Goal: Task Accomplishment & Management: Manage account settings

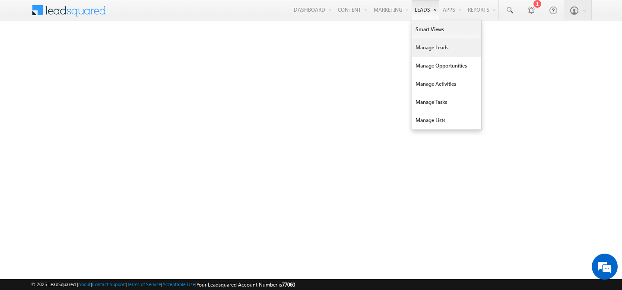
click at [418, 53] on link "Manage Leads" at bounding box center [446, 47] width 69 height 18
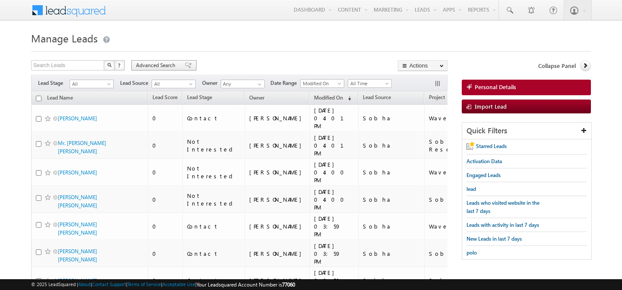
click at [143, 65] on span "Advanced Search" at bounding box center [157, 65] width 42 height 8
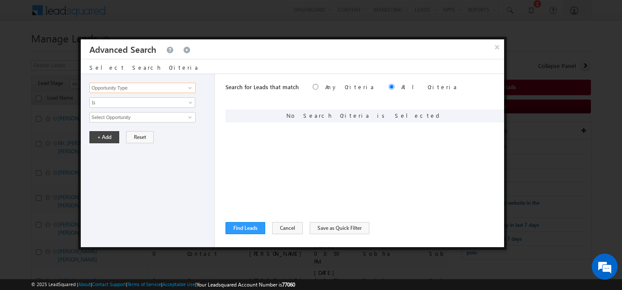
click at [137, 90] on input "Opportunity Type" at bounding box center [142, 88] width 106 height 10
click at [117, 101] on link "Lead Activity" at bounding box center [142, 98] width 106 height 10
type input "Lead Activity"
click at [133, 105] on span "Is" at bounding box center [137, 103] width 94 height 8
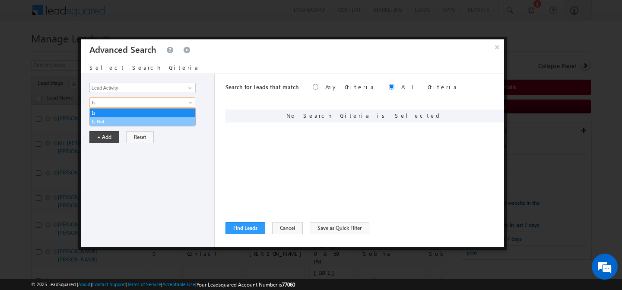
click at [124, 119] on link "Is Not" at bounding box center [142, 122] width 105 height 8
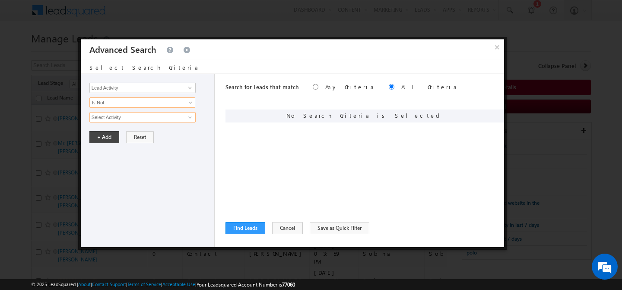
click at [124, 119] on input "Select Activity" at bounding box center [142, 117] width 106 height 10
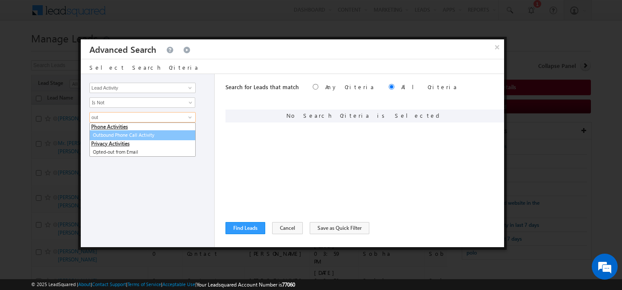
click at [137, 132] on link "Outbound Phone Call Activity" at bounding box center [142, 135] width 106 height 10
type input "Outbound Phone Call Activity"
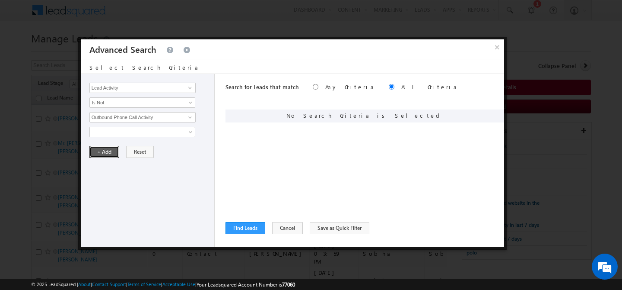
click at [108, 153] on button "+ Add" at bounding box center [104, 152] width 30 height 12
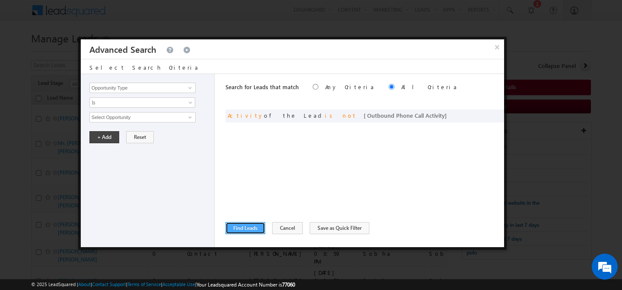
click at [239, 225] on button "Find Leads" at bounding box center [246, 228] width 40 height 12
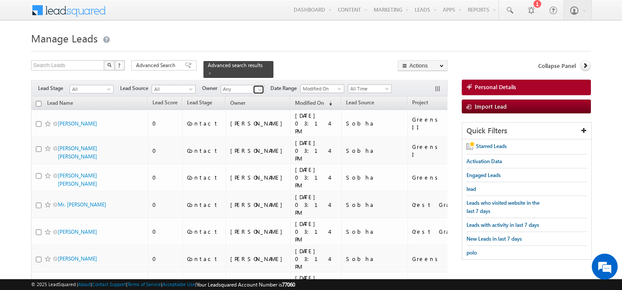
click at [258, 86] on span at bounding box center [259, 89] width 7 height 7
click at [262, 93] on link "[PERSON_NAME] [PERSON_NAME][EMAIL_ADDRESS][PERSON_NAME][DOMAIN_NAME]" at bounding box center [264, 101] width 86 height 16
type input "[PERSON_NAME]"
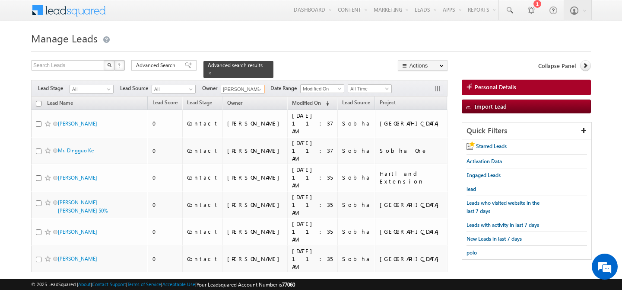
click at [40, 101] on input "checkbox" at bounding box center [39, 104] width 6 height 6
checkbox input "true"
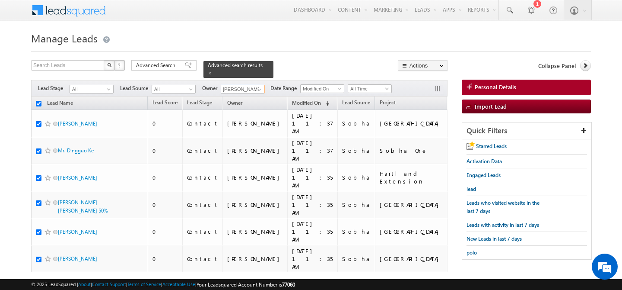
checkbox input "true"
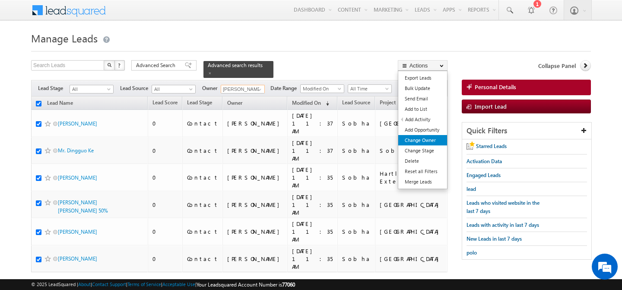
type input "[PERSON_NAME]"
click at [428, 137] on link "Change Owner" at bounding box center [422, 140] width 49 height 10
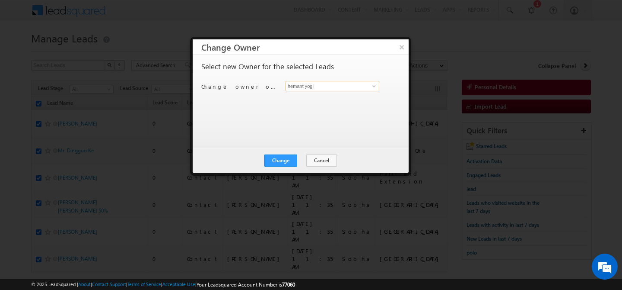
click at [346, 84] on input "hemant yogi" at bounding box center [333, 86] width 94 height 10
click at [331, 96] on link "[PERSON_NAME] [PERSON_NAME][EMAIL_ADDRESS][PERSON_NAME][DOMAIN_NAME]" at bounding box center [333, 99] width 94 height 16
type input "[PERSON_NAME]"
click at [287, 157] on button "Change" at bounding box center [280, 160] width 33 height 12
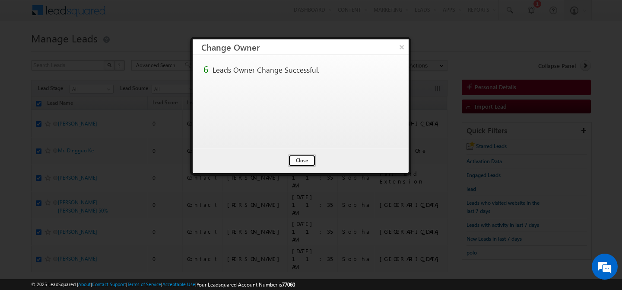
click at [313, 162] on button "Close" at bounding box center [302, 160] width 28 height 12
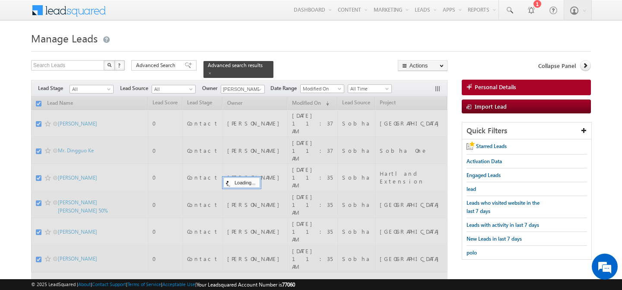
checkbox input "false"
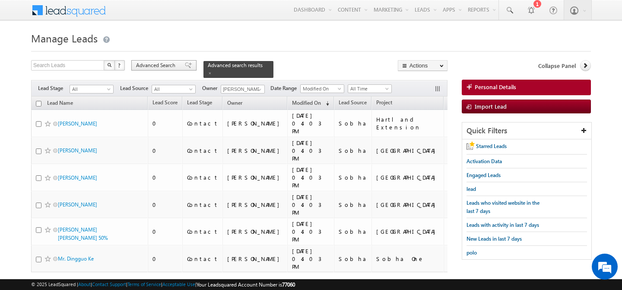
click at [162, 64] on span "Advanced Search" at bounding box center [157, 65] width 42 height 8
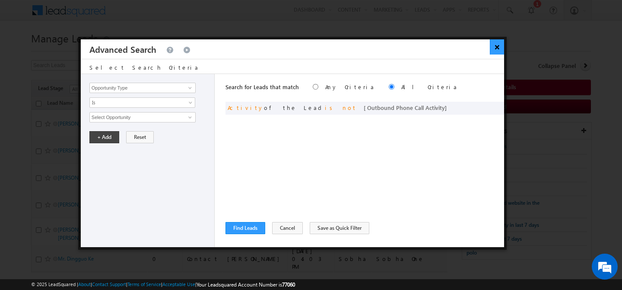
click at [497, 49] on button "×" at bounding box center [497, 46] width 14 height 15
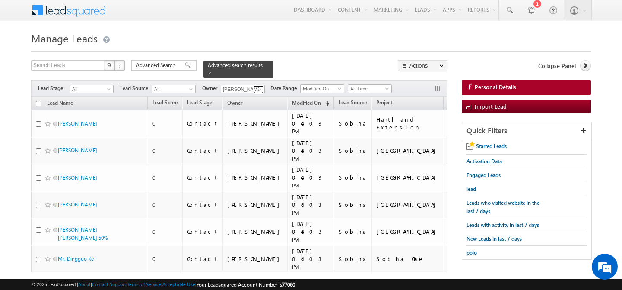
click at [260, 86] on span at bounding box center [259, 89] width 7 height 7
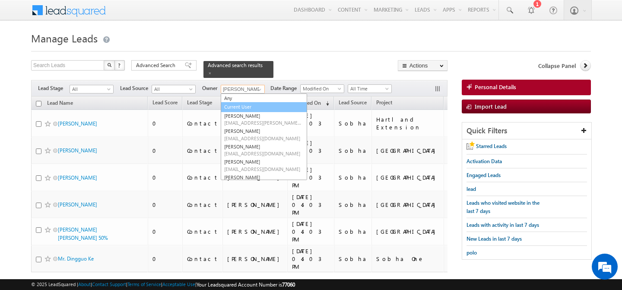
click at [246, 102] on link "Current User" at bounding box center [264, 107] width 86 height 10
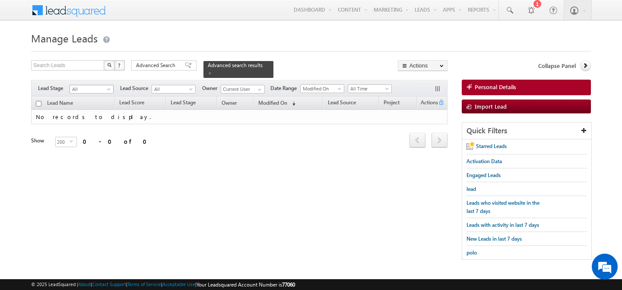
click at [104, 85] on span "All" at bounding box center [90, 89] width 41 height 8
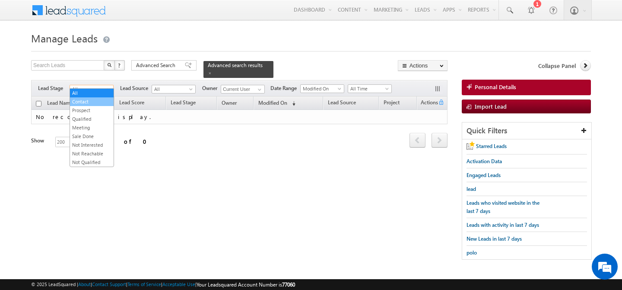
click at [90, 104] on link "Contact" at bounding box center [92, 102] width 44 height 8
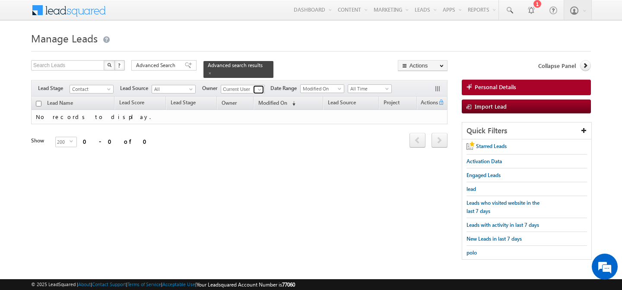
click at [260, 86] on span at bounding box center [259, 89] width 7 height 7
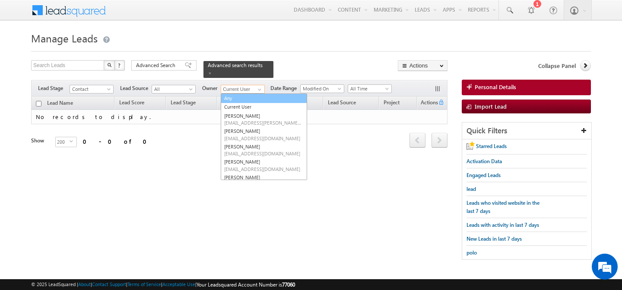
click at [250, 93] on link "Any" at bounding box center [264, 98] width 86 height 10
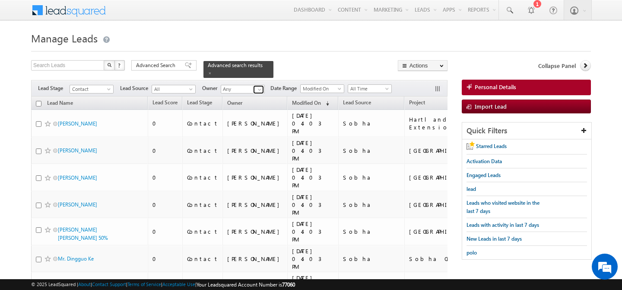
click at [260, 86] on span at bounding box center [259, 89] width 7 height 7
click at [261, 102] on span "[PERSON_NAME][EMAIL_ADDRESS][PERSON_NAME][DOMAIN_NAME]" at bounding box center [263, 105] width 78 height 6
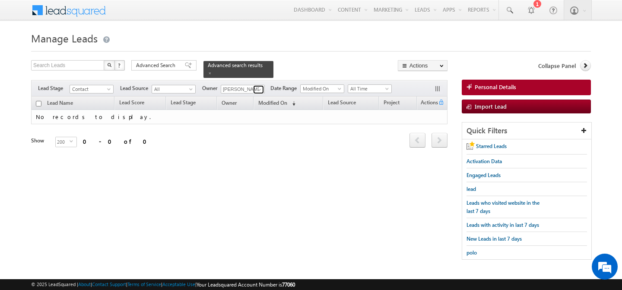
click at [261, 86] on span at bounding box center [259, 89] width 7 height 7
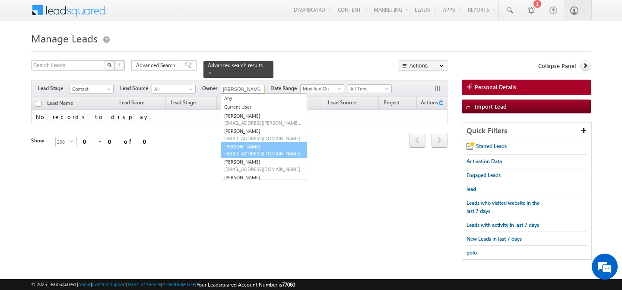
click at [252, 144] on link "[PERSON_NAME] [PERSON_NAME][EMAIL_ADDRESS][DOMAIN_NAME]" at bounding box center [264, 150] width 86 height 16
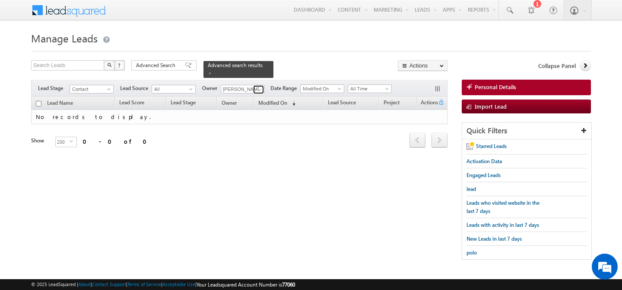
click at [260, 86] on span at bounding box center [259, 89] width 7 height 7
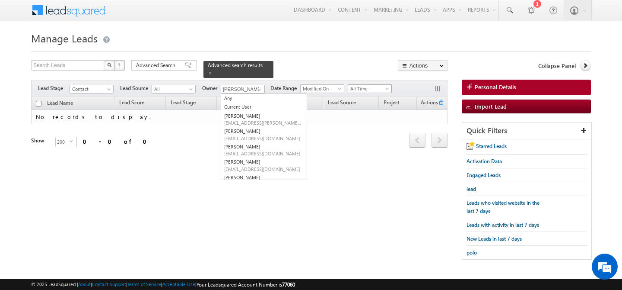
click at [388, 87] on span at bounding box center [388, 90] width 7 height 7
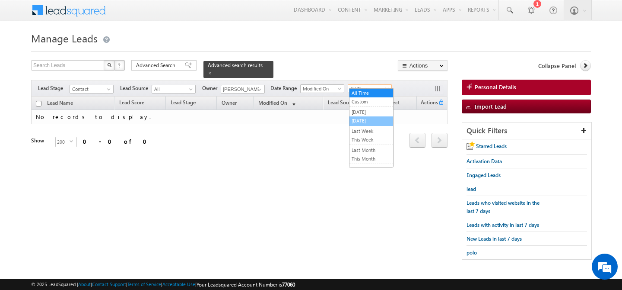
click at [367, 120] on link "[DATE]" at bounding box center [372, 121] width 44 height 8
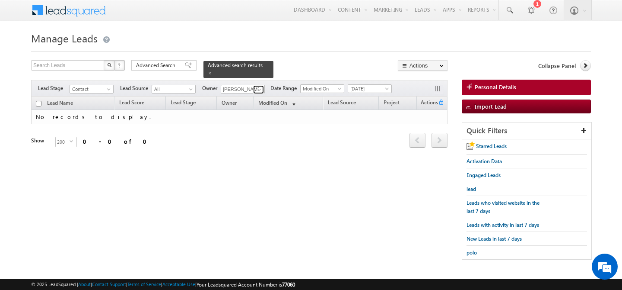
click at [258, 86] on span at bounding box center [259, 89] width 7 height 7
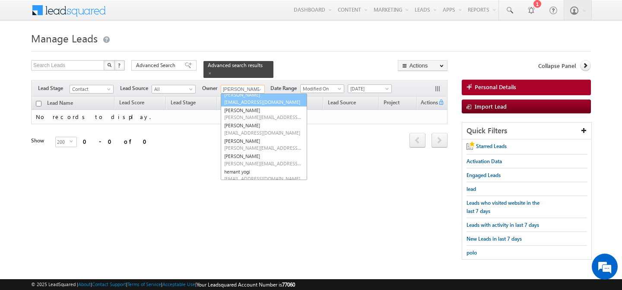
scroll to position [69, 0]
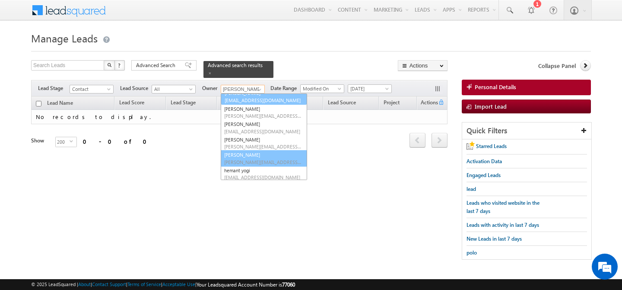
click at [247, 159] on span "[PERSON_NAME][EMAIL_ADDRESS][PERSON_NAME][DOMAIN_NAME]" at bounding box center [263, 162] width 78 height 6
type input "[PERSON_NAME]"
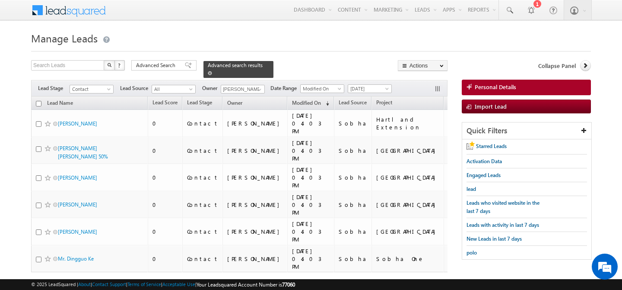
click at [212, 71] on span at bounding box center [210, 73] width 4 height 4
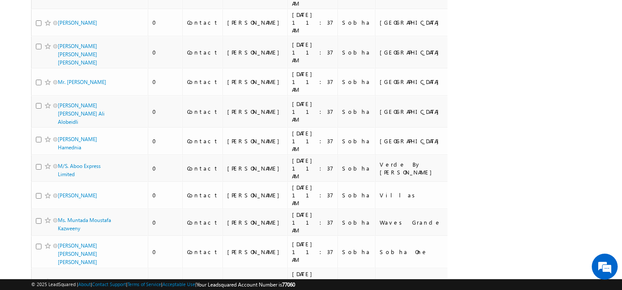
scroll to position [0, 0]
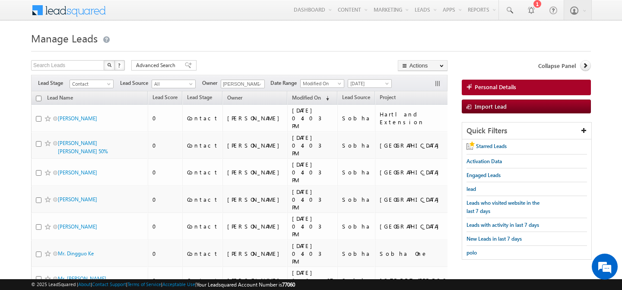
click at [40, 99] on input "checkbox" at bounding box center [39, 99] width 6 height 6
checkbox input "true"
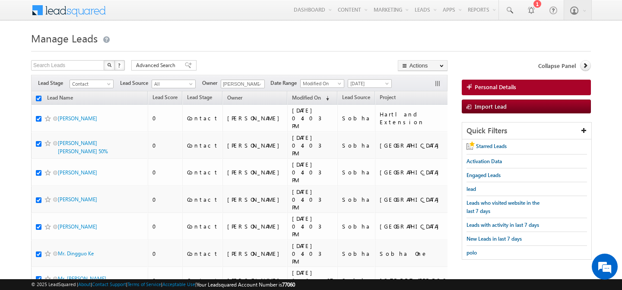
checkbox input "true"
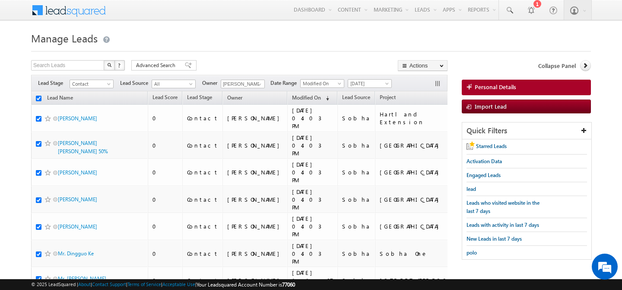
checkbox input "true"
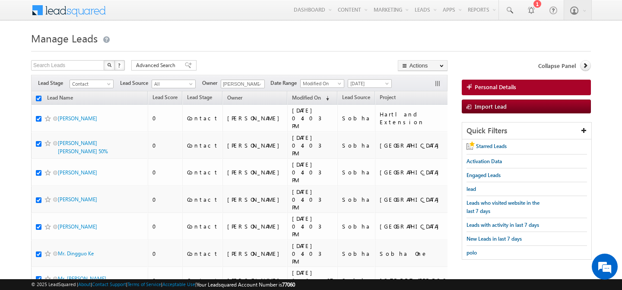
checkbox input "true"
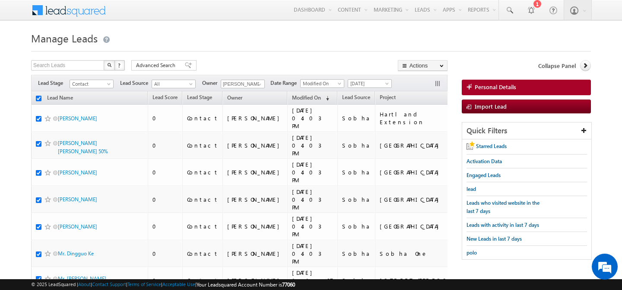
checkbox input "true"
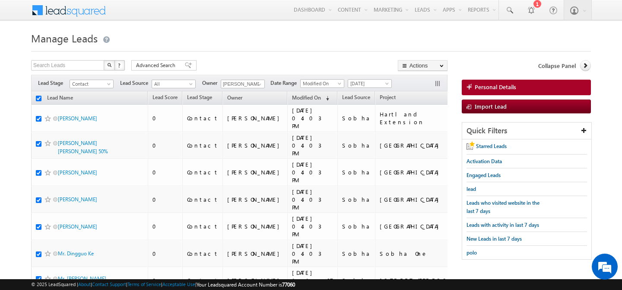
checkbox input "true"
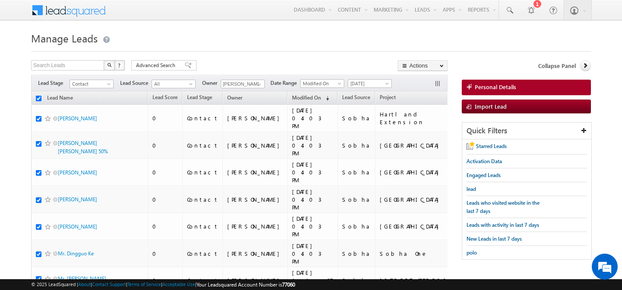
checkbox input "true"
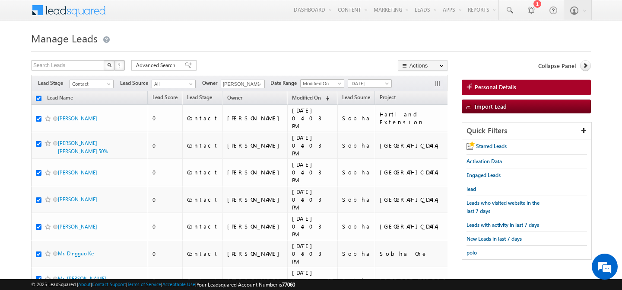
checkbox input "true"
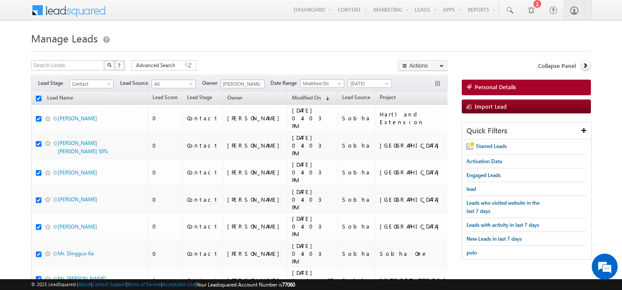
checkbox input "true"
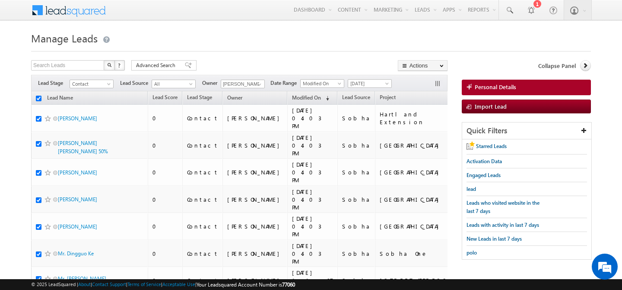
checkbox input "true"
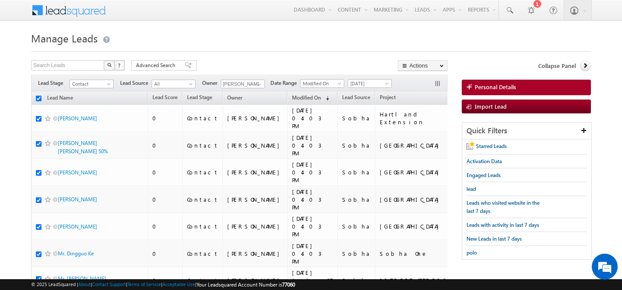
checkbox input "true"
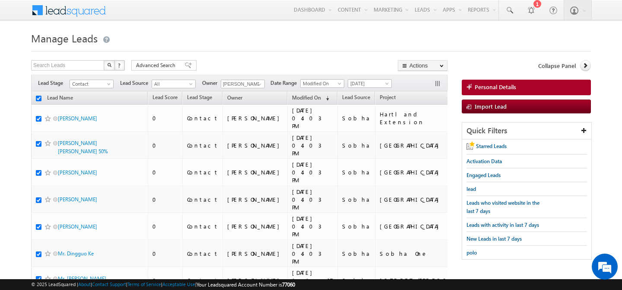
checkbox input "true"
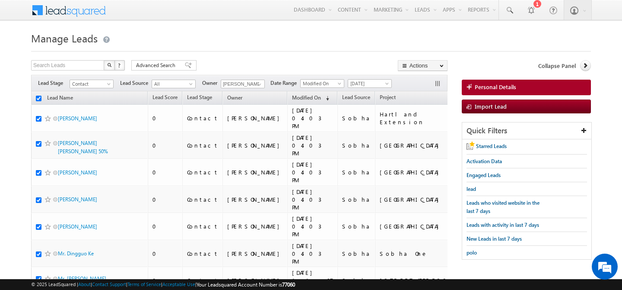
checkbox input "true"
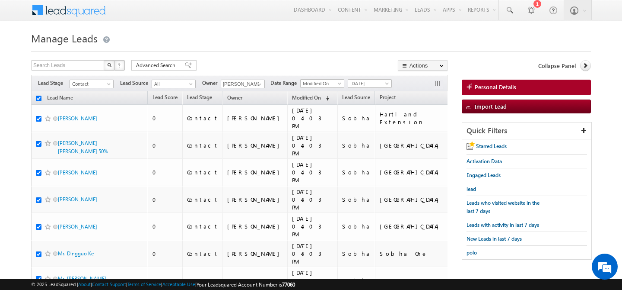
checkbox input "true"
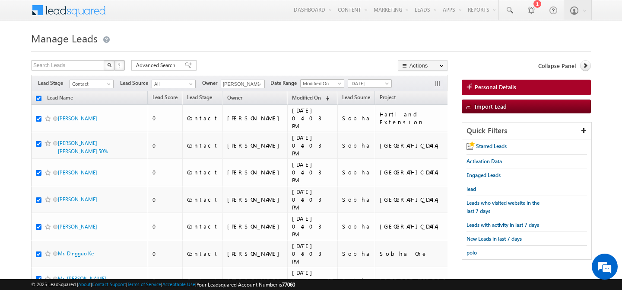
checkbox input "true"
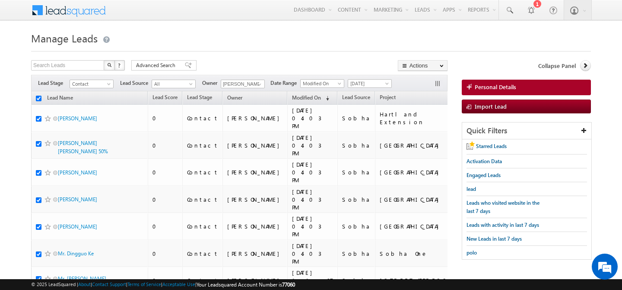
checkbox input "true"
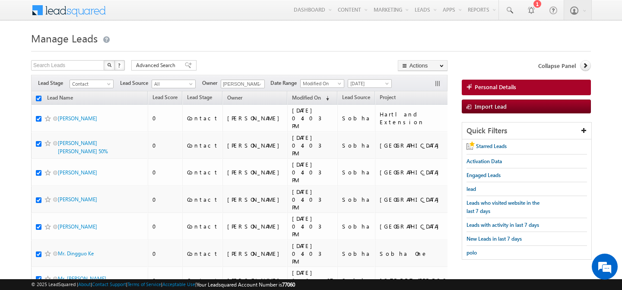
checkbox input "true"
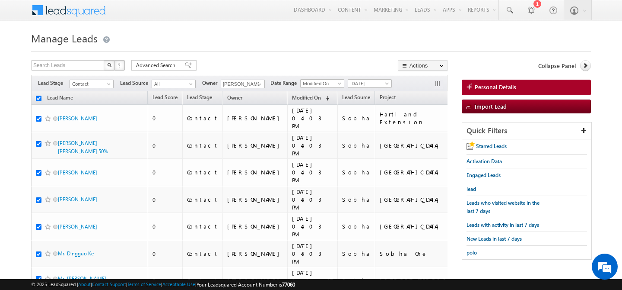
checkbox input "true"
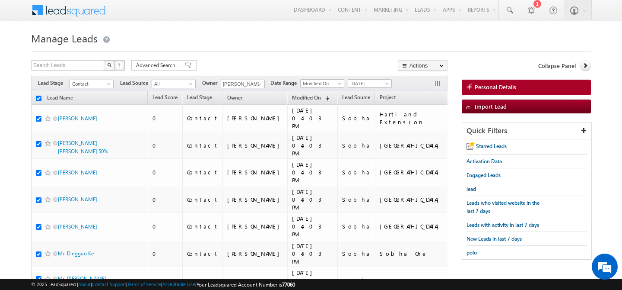
checkbox input "true"
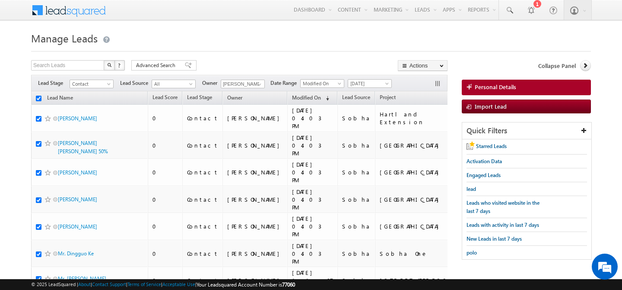
checkbox input "true"
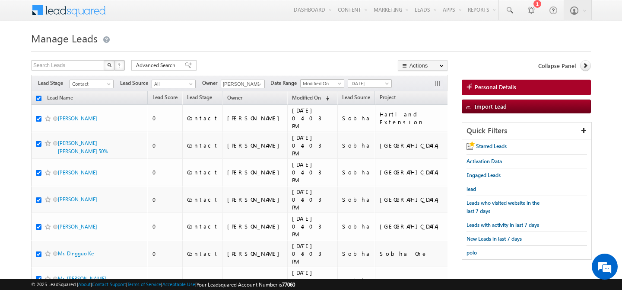
checkbox input "true"
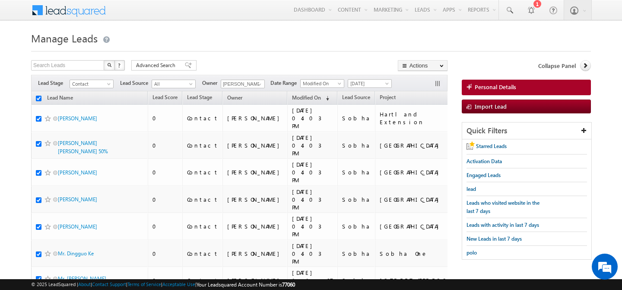
checkbox input "true"
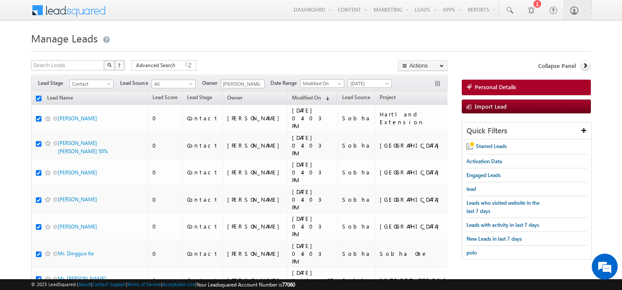
checkbox input "true"
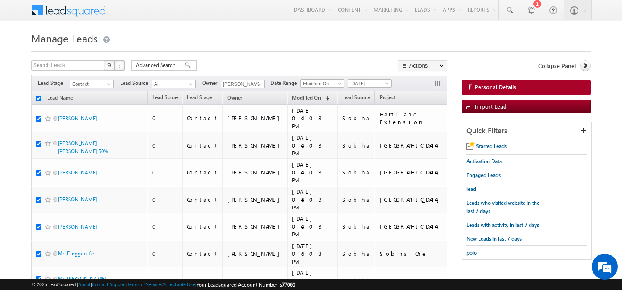
checkbox input "true"
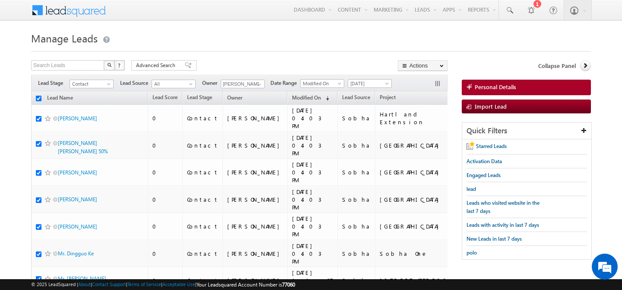
checkbox input "true"
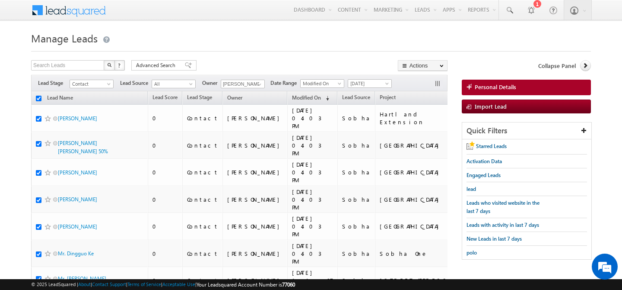
checkbox input "true"
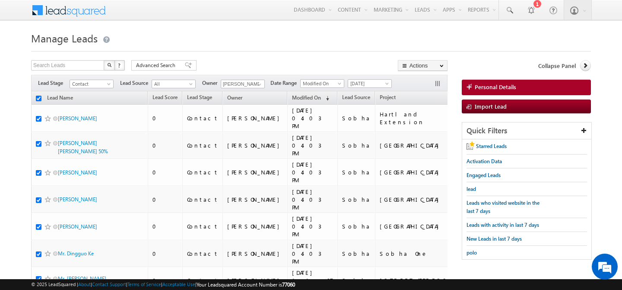
checkbox input "true"
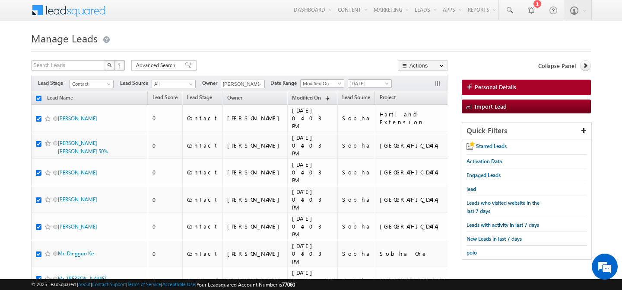
checkbox input "true"
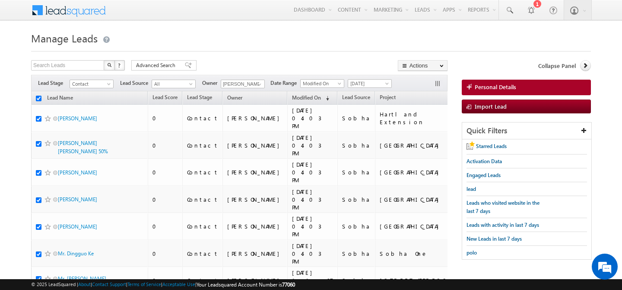
checkbox input "true"
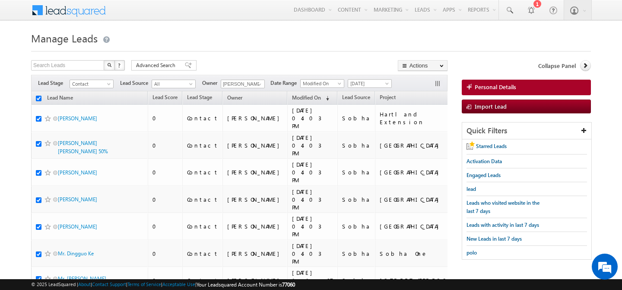
checkbox input "true"
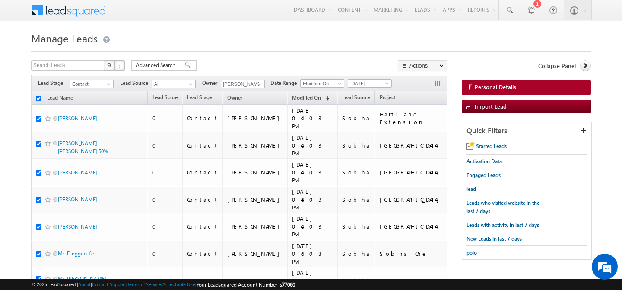
checkbox input "true"
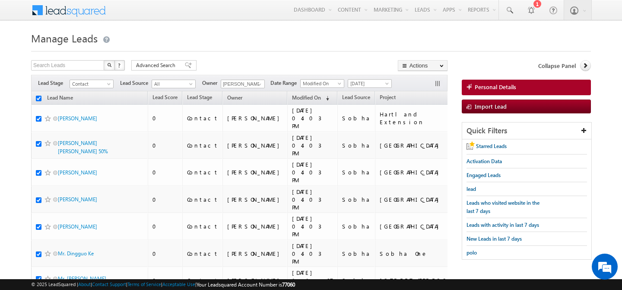
checkbox input "true"
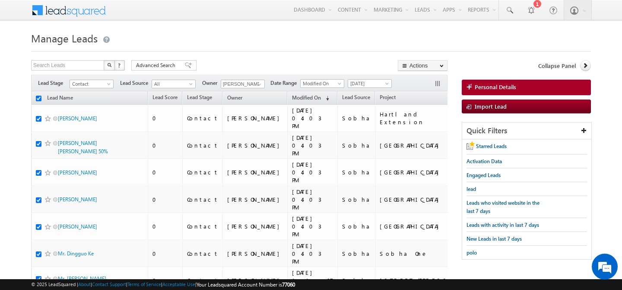
checkbox input "true"
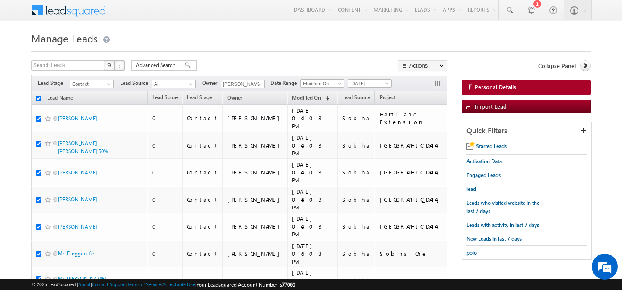
checkbox input "true"
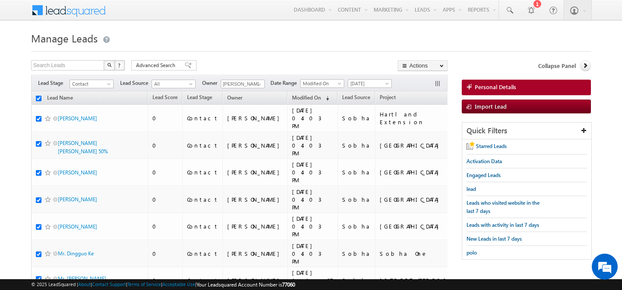
checkbox input "true"
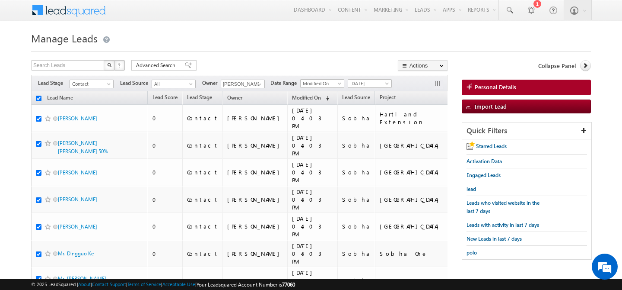
checkbox input "true"
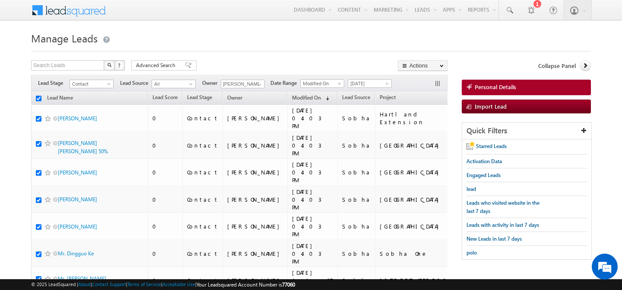
checkbox input "true"
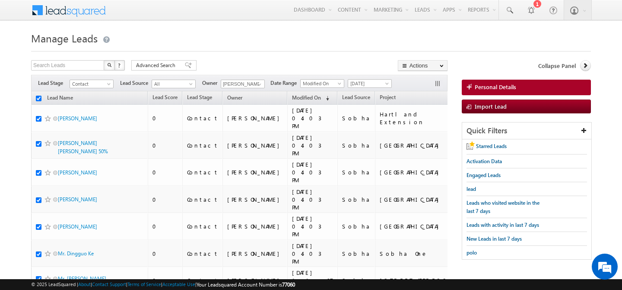
checkbox input "true"
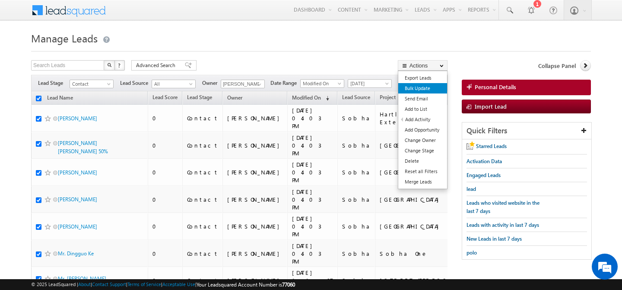
click at [420, 93] on link "Bulk Update" at bounding box center [422, 88] width 49 height 10
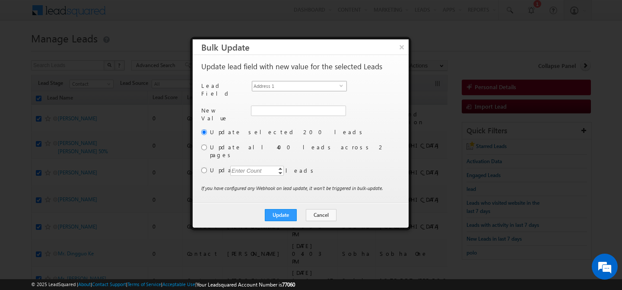
click at [306, 83] on span "Address 1" at bounding box center [295, 86] width 87 height 10
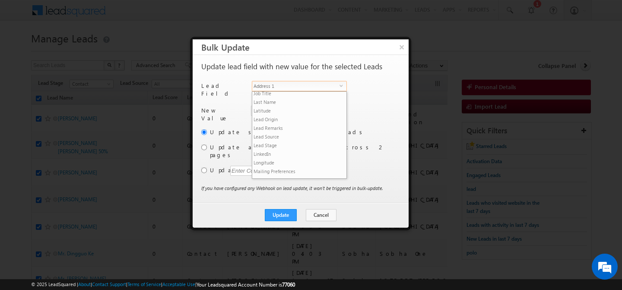
scroll to position [329, 0]
click at [264, 177] on li "Owner" at bounding box center [299, 181] width 94 height 9
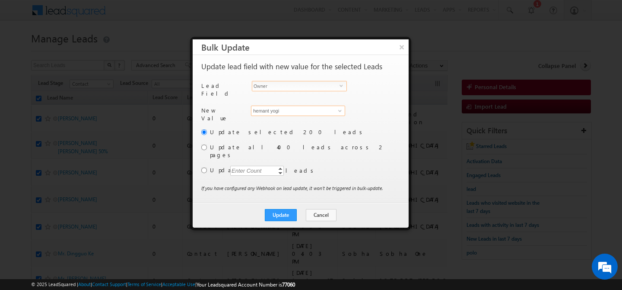
click at [307, 111] on input "hemant yogi" at bounding box center [298, 110] width 94 height 10
click at [289, 124] on span "[PERSON_NAME][EMAIL_ADDRESS][PERSON_NAME][DOMAIN_NAME]" at bounding box center [294, 127] width 78 height 6
click at [204, 145] on input "radio" at bounding box center [204, 147] width 6 height 6
click at [284, 209] on button "Update" at bounding box center [281, 215] width 32 height 12
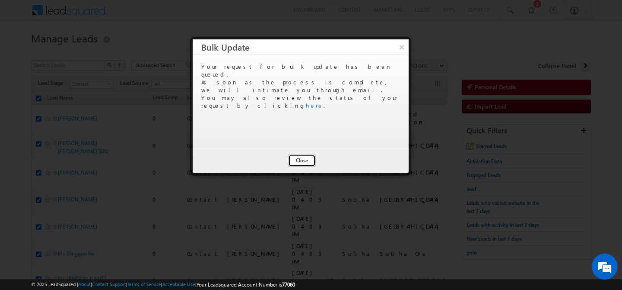
click at [302, 162] on button "Close" at bounding box center [302, 160] width 28 height 12
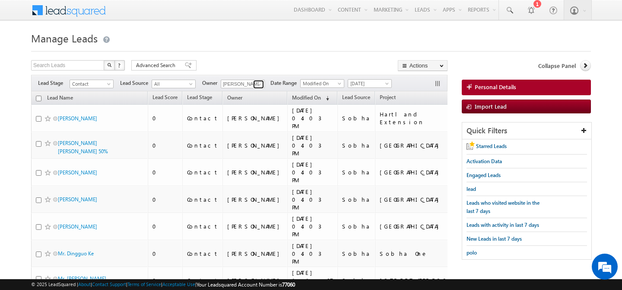
click at [259, 86] on span at bounding box center [259, 84] width 7 height 7
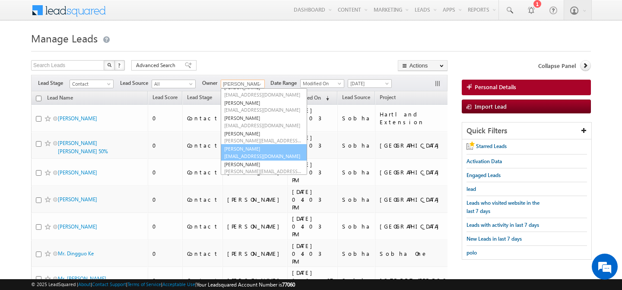
scroll to position [0, 0]
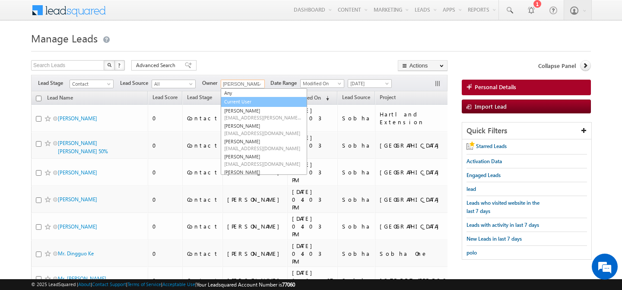
click at [242, 100] on link "Current User" at bounding box center [264, 102] width 86 height 10
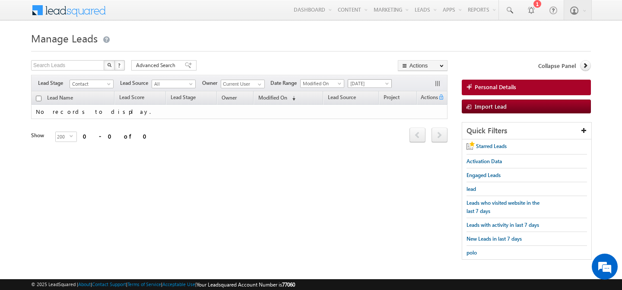
click at [389, 83] on span at bounding box center [388, 85] width 7 height 7
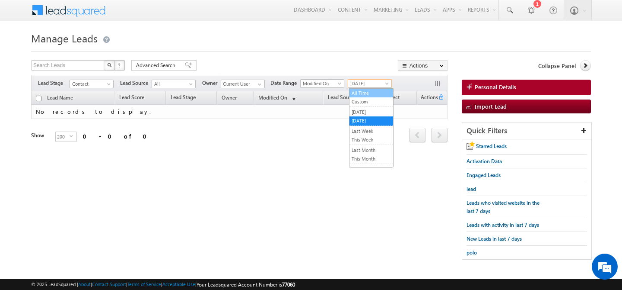
click at [368, 95] on link "All Time" at bounding box center [372, 93] width 44 height 8
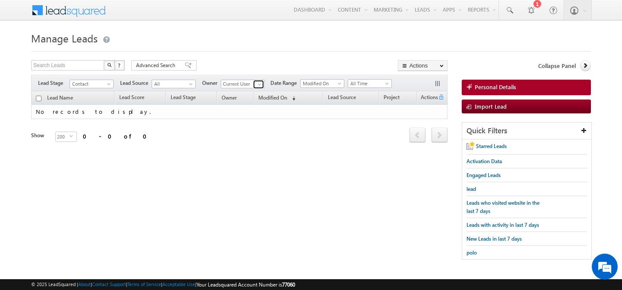
click at [259, 85] on span at bounding box center [259, 84] width 7 height 7
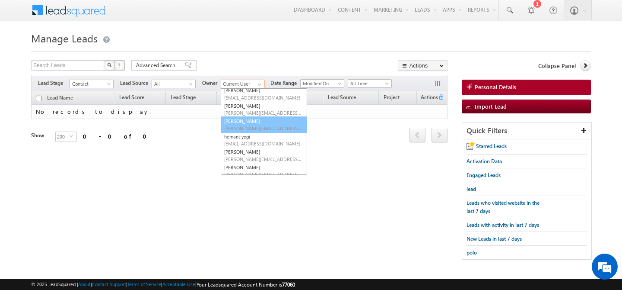
scroll to position [101, 0]
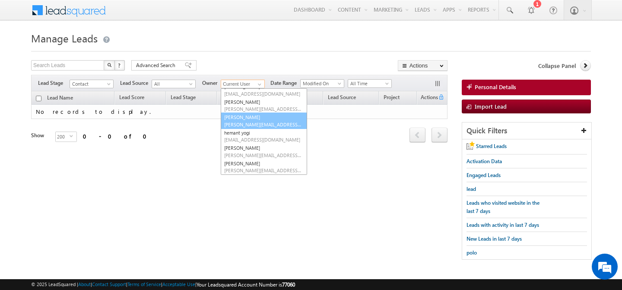
click at [252, 118] on link "[PERSON_NAME] [PERSON_NAME][EMAIL_ADDRESS][PERSON_NAME][DOMAIN_NAME]" at bounding box center [264, 120] width 86 height 16
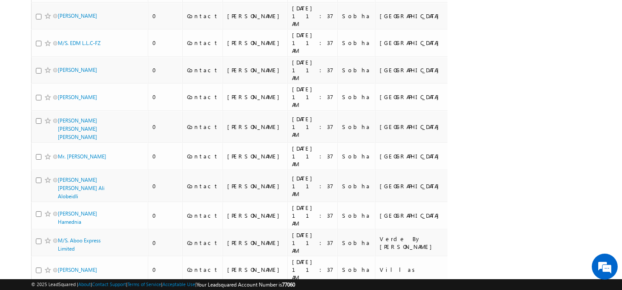
scroll to position [0, 0]
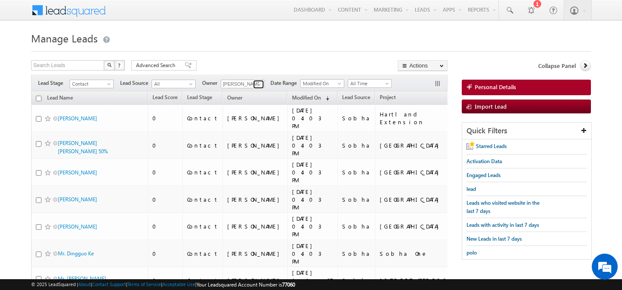
click at [257, 83] on span at bounding box center [259, 84] width 7 height 7
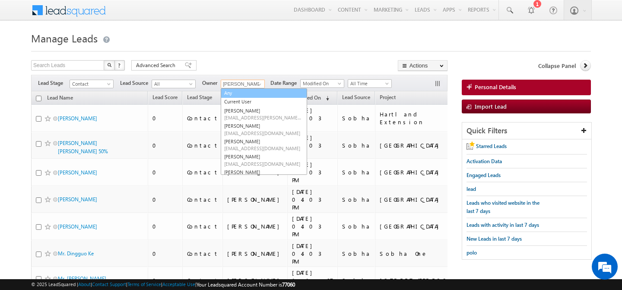
click at [243, 95] on link "Any" at bounding box center [264, 93] width 86 height 10
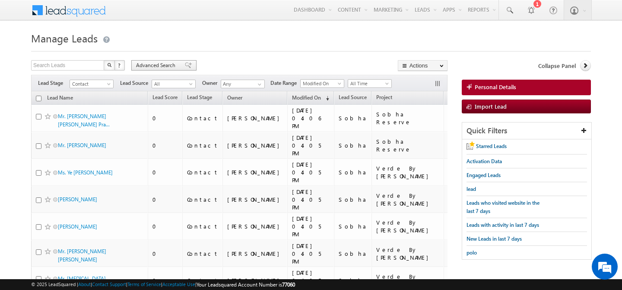
click at [154, 62] on span "Advanced Search" at bounding box center [157, 65] width 42 height 8
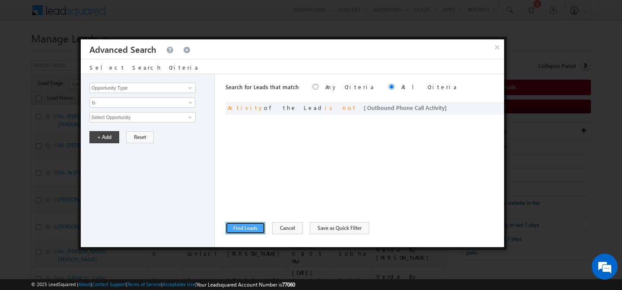
click at [248, 233] on button "Find Leads" at bounding box center [246, 228] width 40 height 12
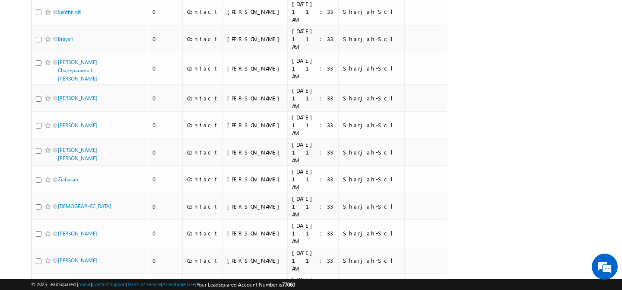
scroll to position [4095, 0]
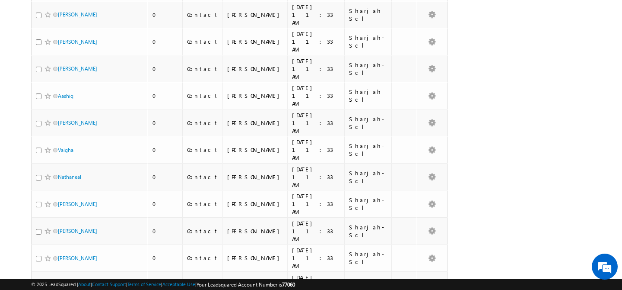
scroll to position [3862, 0]
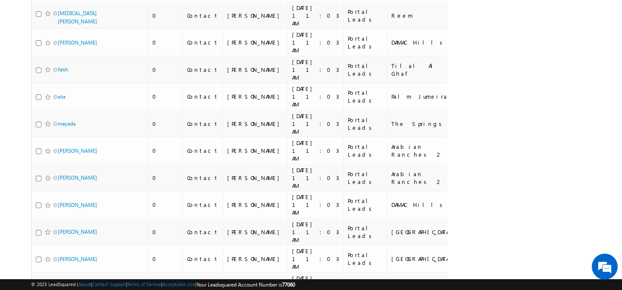
scroll to position [3835, 0]
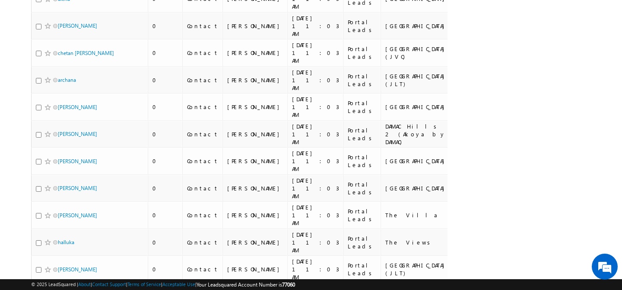
scroll to position [0, 0]
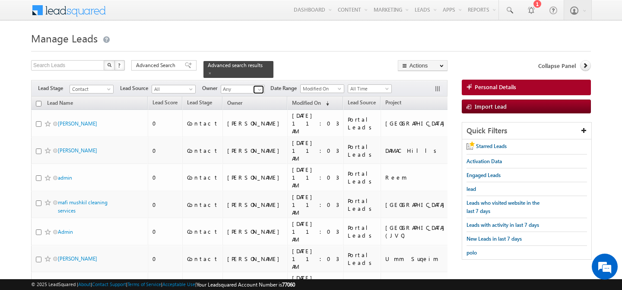
click at [258, 86] on span at bounding box center [259, 89] width 7 height 7
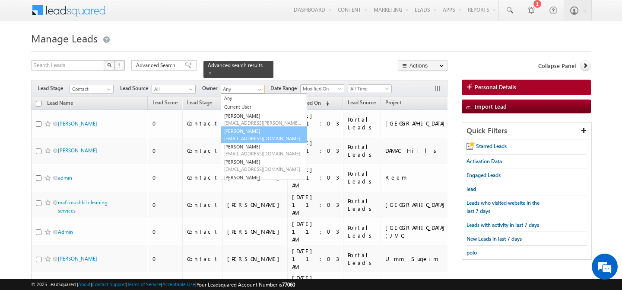
click at [258, 128] on link "[PERSON_NAME] [PERSON_NAME][EMAIL_ADDRESS][DOMAIN_NAME]" at bounding box center [264, 134] width 86 height 16
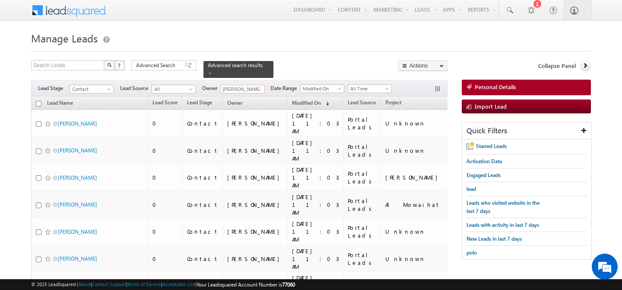
click at [38, 101] on input "checkbox" at bounding box center [39, 104] width 6 height 6
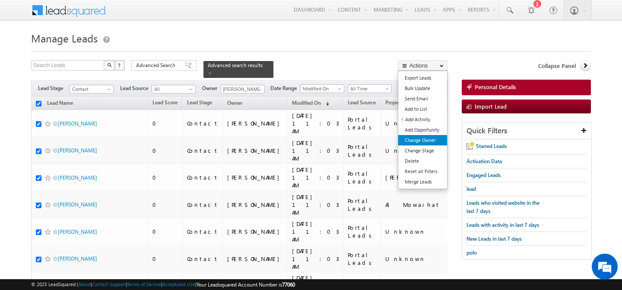
click at [430, 139] on link "Change Owner" at bounding box center [422, 140] width 49 height 10
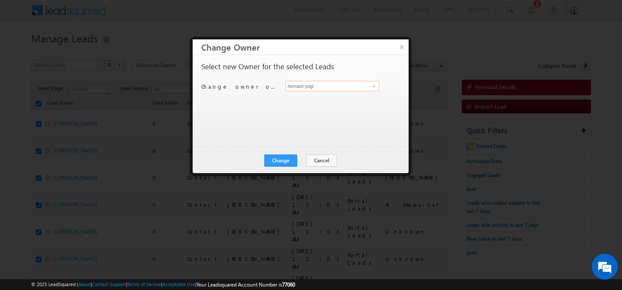
click at [319, 87] on input "hemant yogi" at bounding box center [333, 86] width 94 height 10
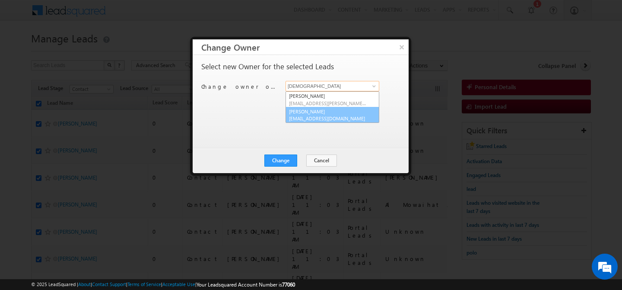
click at [318, 111] on link "[PERSON_NAME] [PERSON_NAME][EMAIL_ADDRESS][DOMAIN_NAME]" at bounding box center [333, 115] width 94 height 16
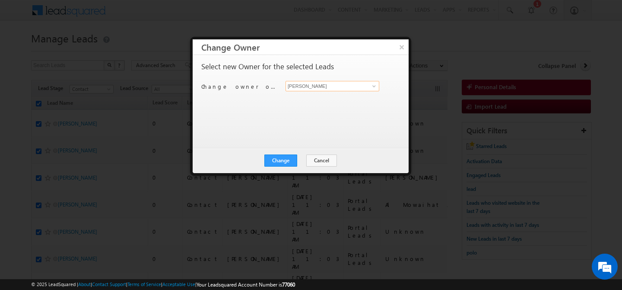
click at [342, 84] on input "[PERSON_NAME]" at bounding box center [333, 86] width 94 height 10
click at [328, 102] on span "[PERSON_NAME][EMAIL_ADDRESS][PERSON_NAME][DOMAIN_NAME]" at bounding box center [328, 103] width 78 height 6
click at [283, 159] on button "Change" at bounding box center [280, 160] width 33 height 12
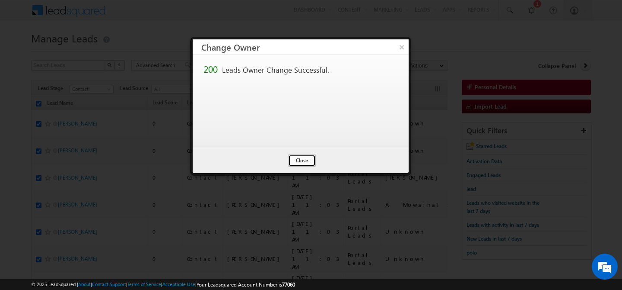
click at [300, 160] on button "Close" at bounding box center [302, 160] width 28 height 12
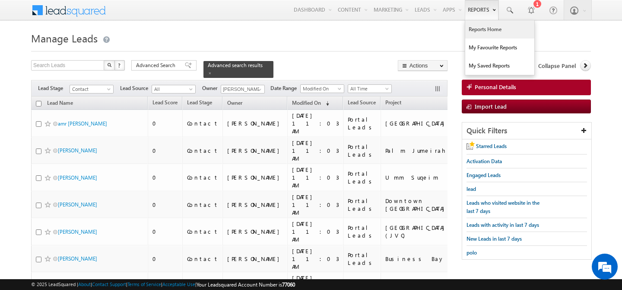
click at [484, 28] on link "Reports Home" at bounding box center [499, 29] width 69 height 18
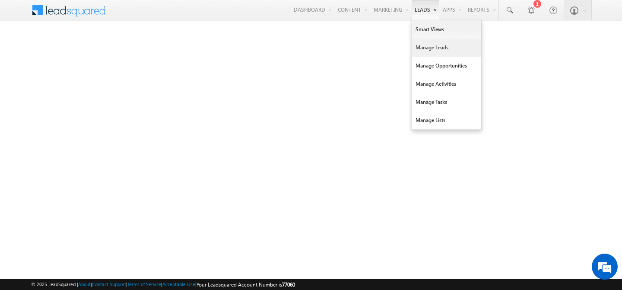
click at [420, 49] on link "Manage Leads" at bounding box center [446, 47] width 69 height 18
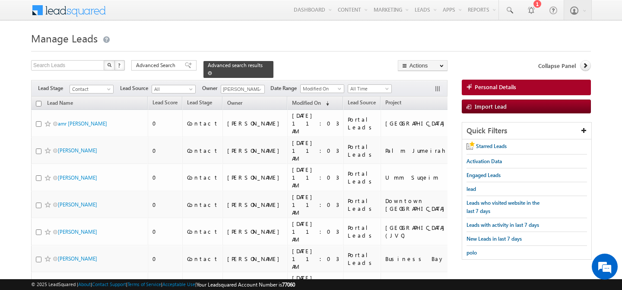
click at [212, 69] on link at bounding box center [210, 72] width 4 height 7
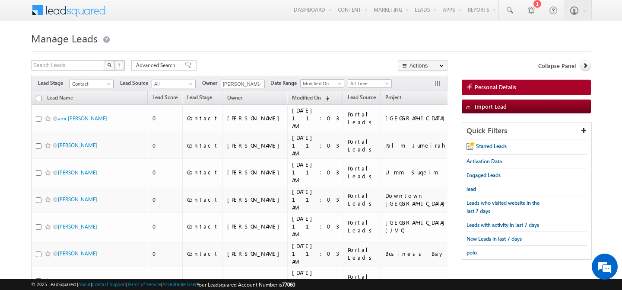
click at [107, 85] on span at bounding box center [109, 85] width 7 height 7
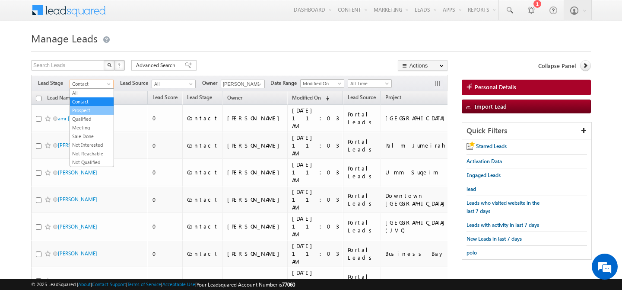
click at [86, 113] on link "Prospect" at bounding box center [92, 110] width 44 height 8
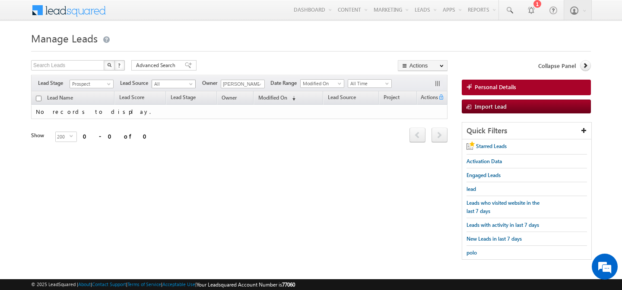
click at [191, 85] on span at bounding box center [191, 85] width 7 height 7
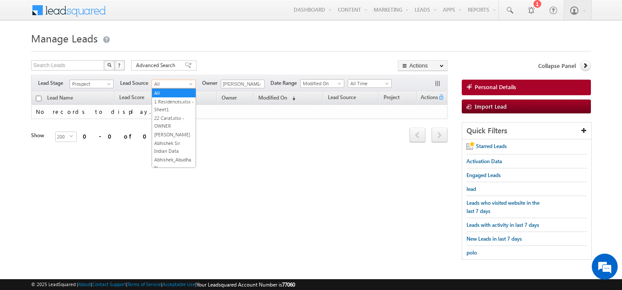
click at [240, 139] on div "Refresh first prev next last 0 - 0 of 0" at bounding box center [239, 131] width 417 height 25
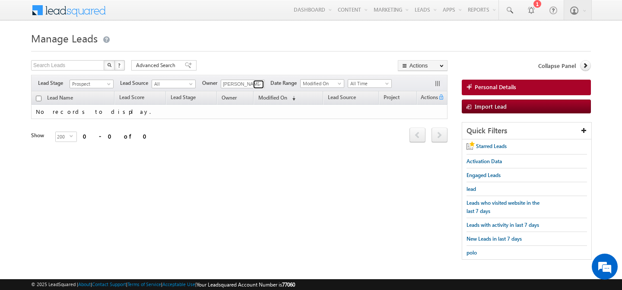
click at [260, 83] on span at bounding box center [259, 84] width 7 height 7
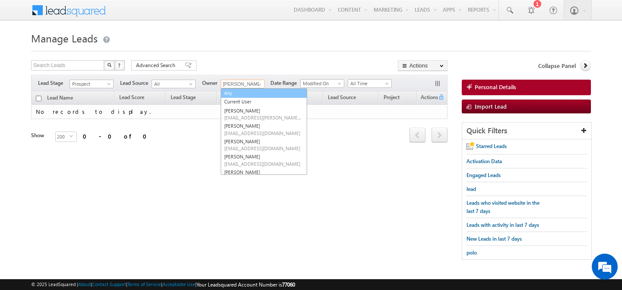
click at [237, 93] on link "Any" at bounding box center [264, 93] width 86 height 10
type input "Any"
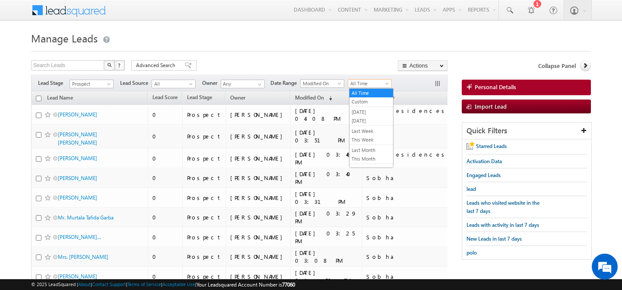
click at [390, 84] on span at bounding box center [388, 85] width 7 height 7
click at [366, 119] on link "[DATE]" at bounding box center [372, 121] width 44 height 8
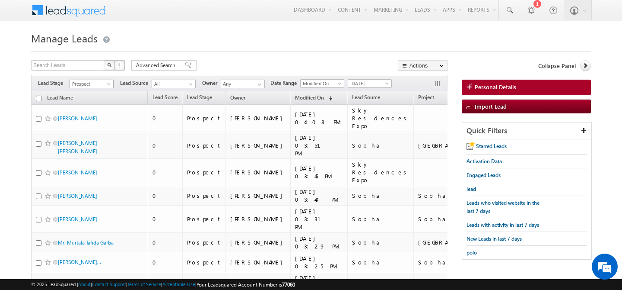
click at [108, 83] on span at bounding box center [109, 85] width 7 height 7
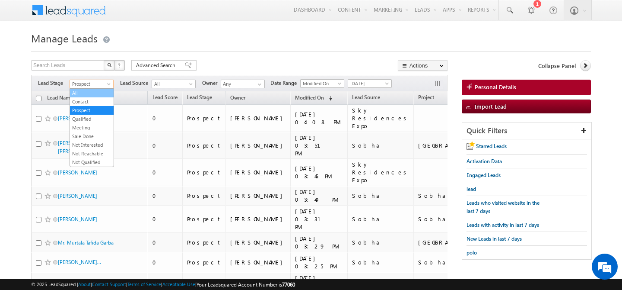
click at [91, 95] on link "All" at bounding box center [92, 93] width 44 height 8
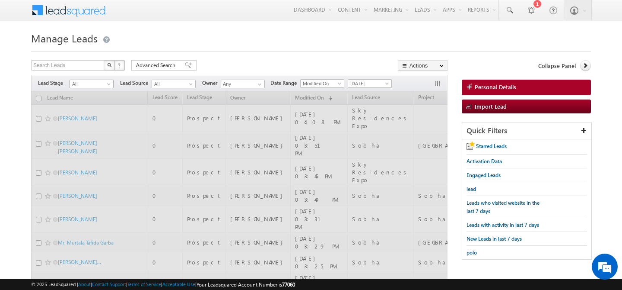
click at [106, 84] on span at bounding box center [109, 85] width 7 height 7
click at [106, 85] on span at bounding box center [109, 85] width 7 height 7
click at [109, 84] on span at bounding box center [109, 85] width 7 height 7
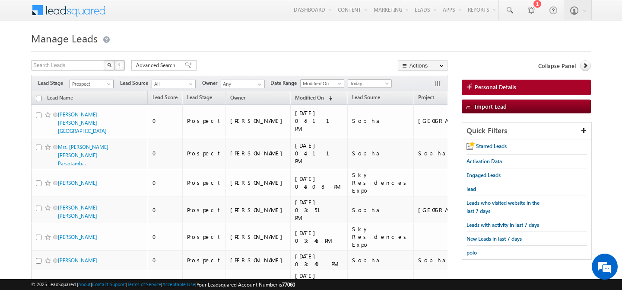
click at [107, 83] on span at bounding box center [109, 85] width 7 height 7
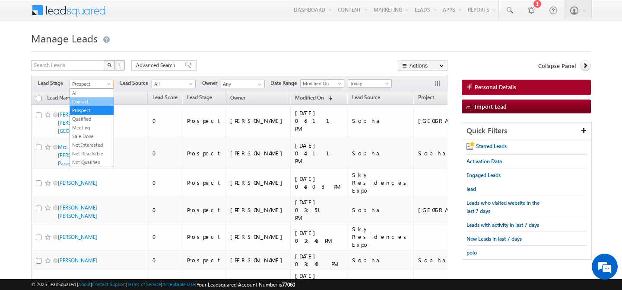
click at [89, 101] on link "Contact" at bounding box center [92, 102] width 44 height 8
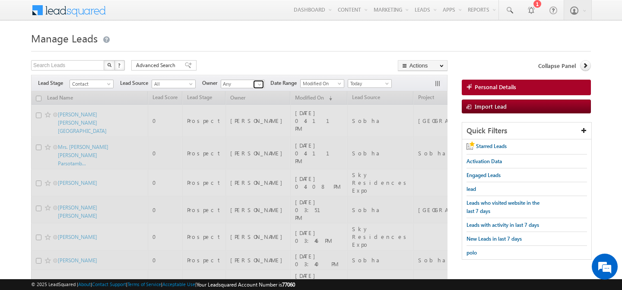
click at [259, 85] on span at bounding box center [259, 84] width 7 height 7
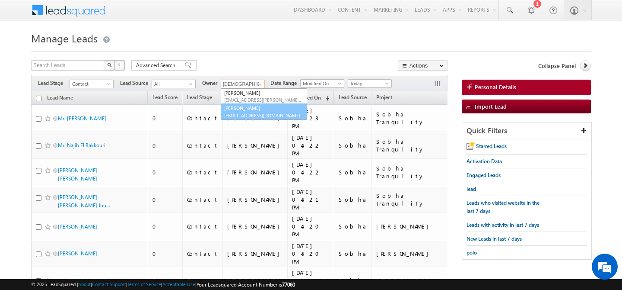
click at [261, 111] on link "[PERSON_NAME] [PERSON_NAME][EMAIL_ADDRESS][DOMAIN_NAME]" at bounding box center [264, 111] width 86 height 16
type input "[PERSON_NAME]"
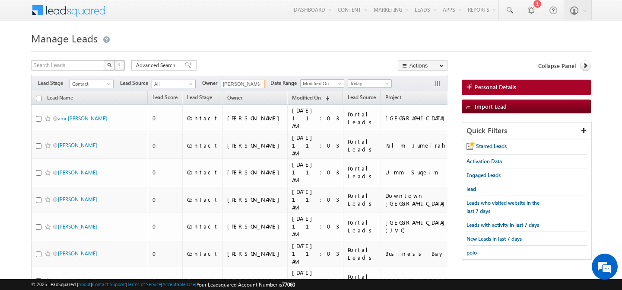
click at [39, 99] on input "checkbox" at bounding box center [39, 99] width 6 height 6
checkbox input "true"
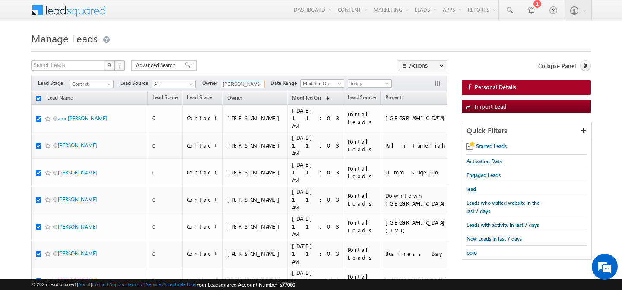
checkbox input "true"
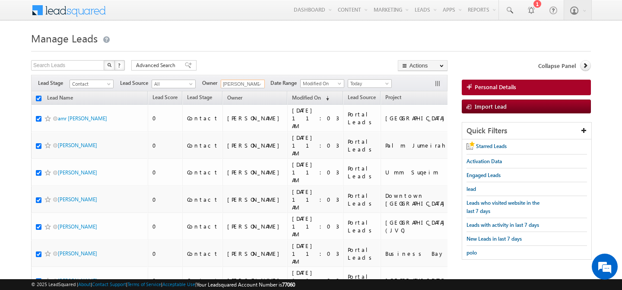
checkbox input "true"
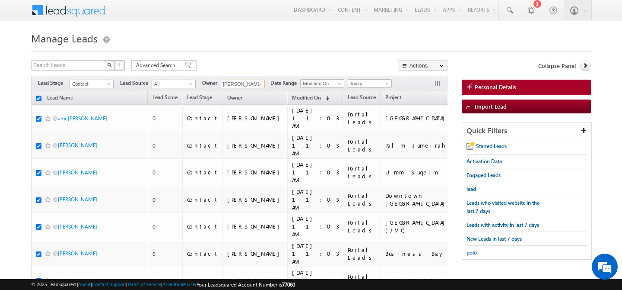
checkbox input "true"
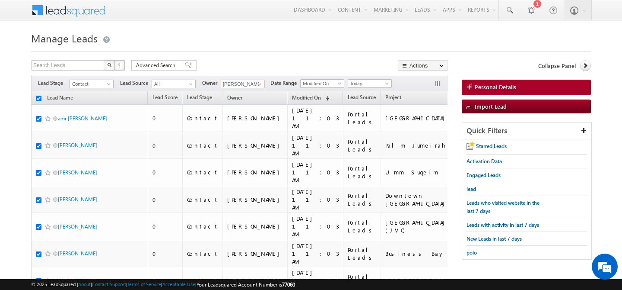
checkbox input "true"
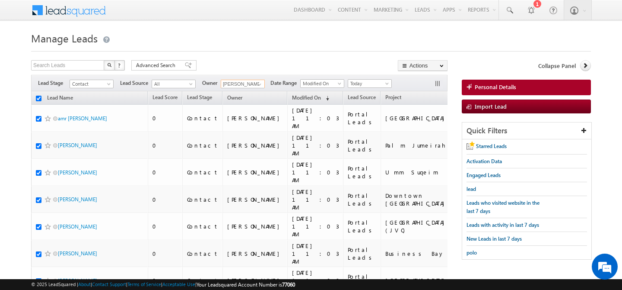
checkbox input "true"
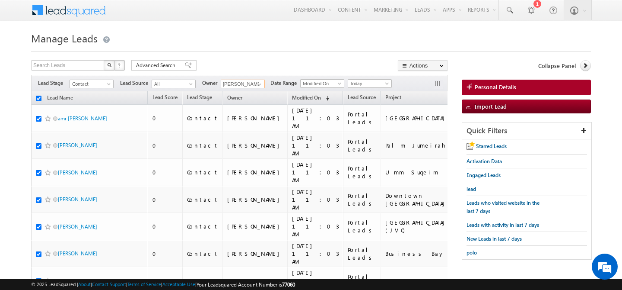
checkbox input "true"
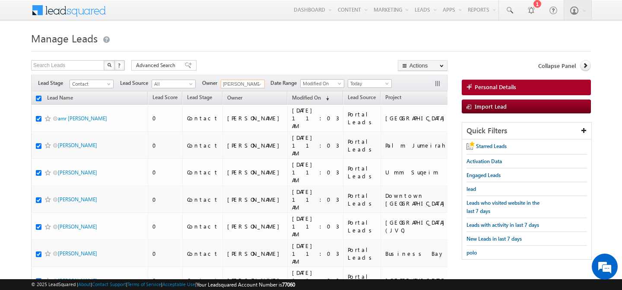
checkbox input "true"
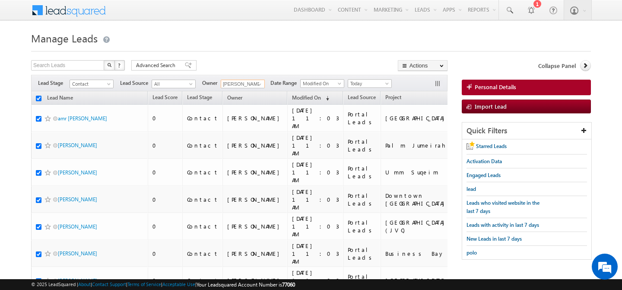
checkbox input "true"
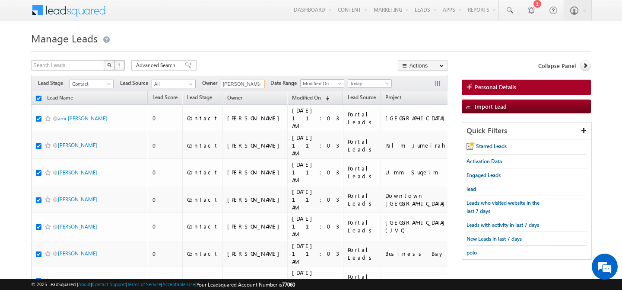
checkbox input "true"
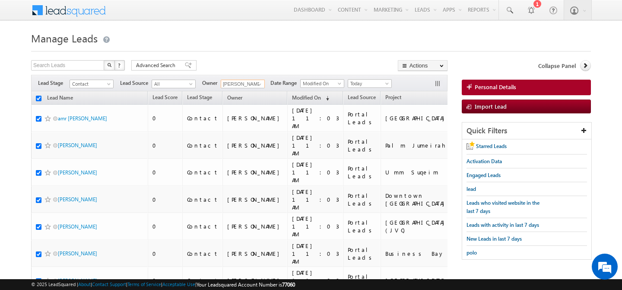
checkbox input "true"
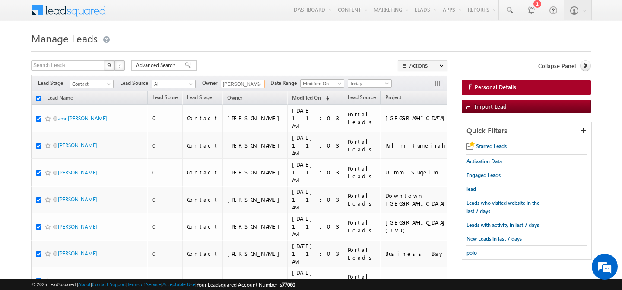
checkbox input "true"
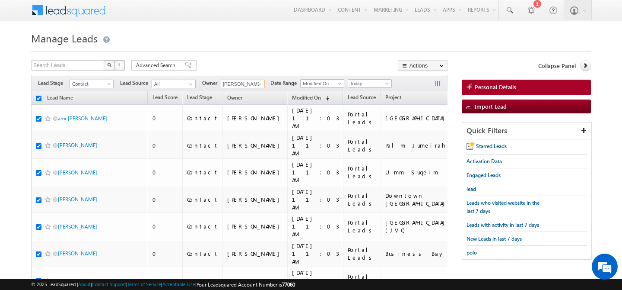
checkbox input "true"
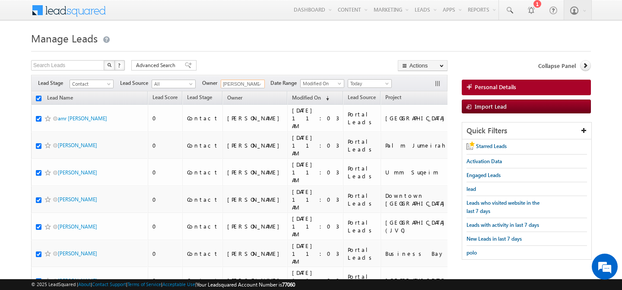
checkbox input "true"
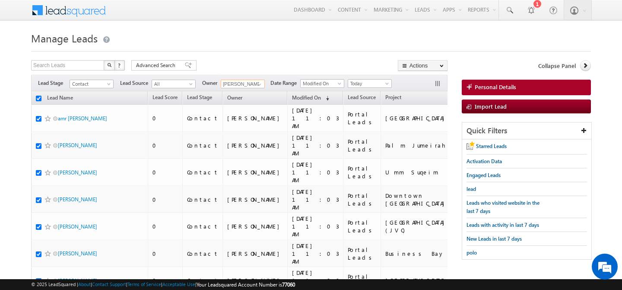
checkbox input "true"
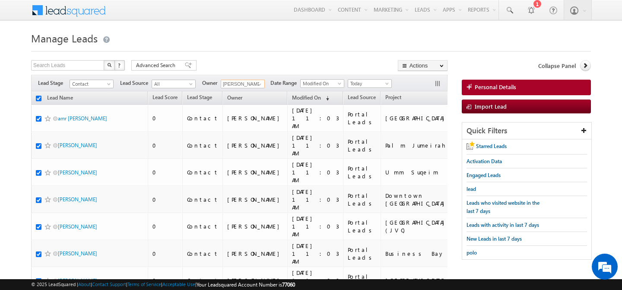
checkbox input "true"
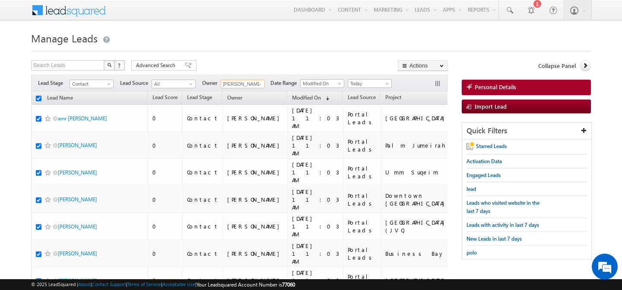
checkbox input "true"
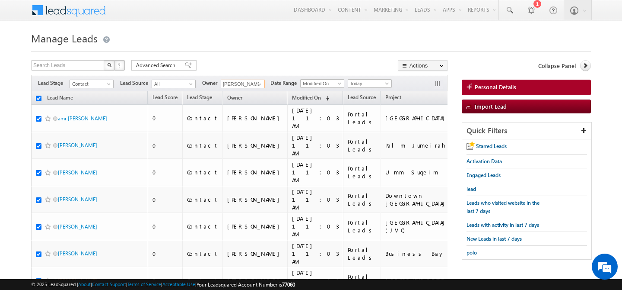
checkbox input "true"
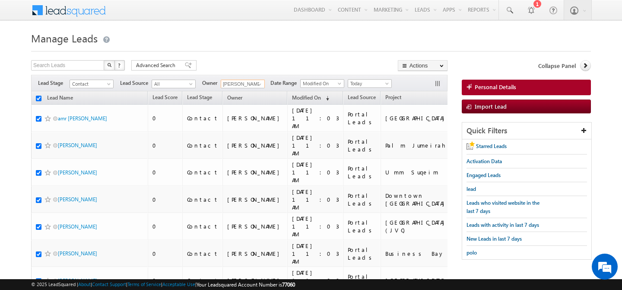
checkbox input "true"
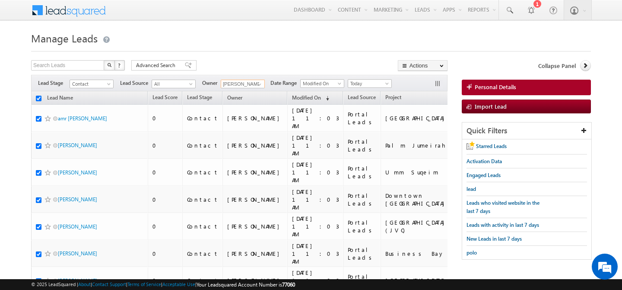
checkbox input "true"
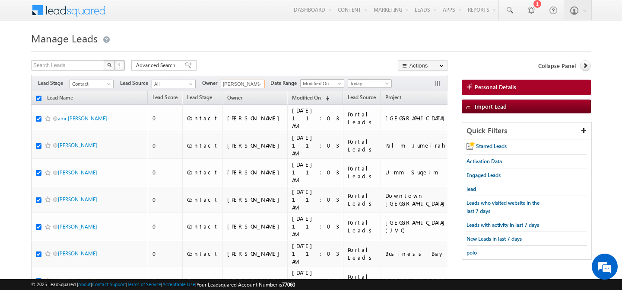
checkbox input "true"
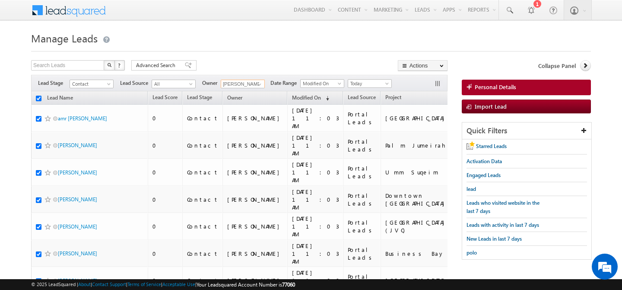
checkbox input "true"
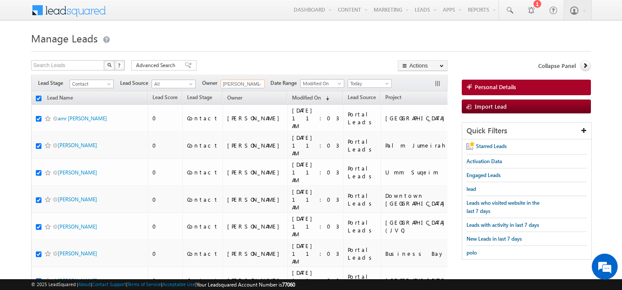
checkbox input "true"
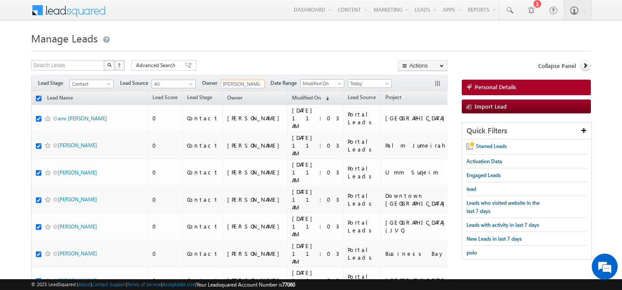
checkbox input "true"
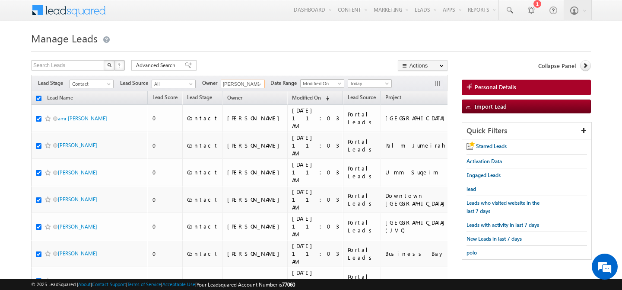
checkbox input "true"
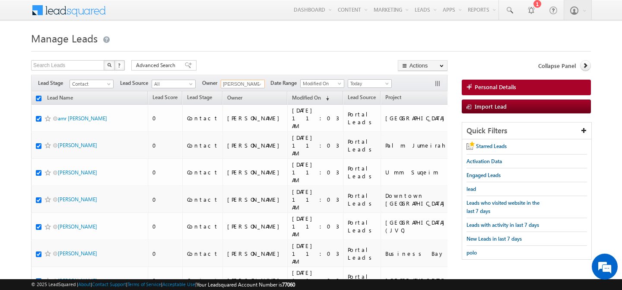
checkbox input "true"
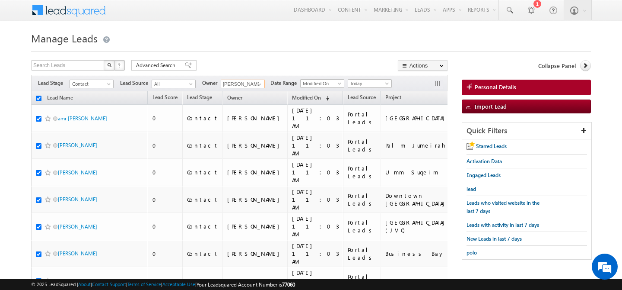
checkbox input "true"
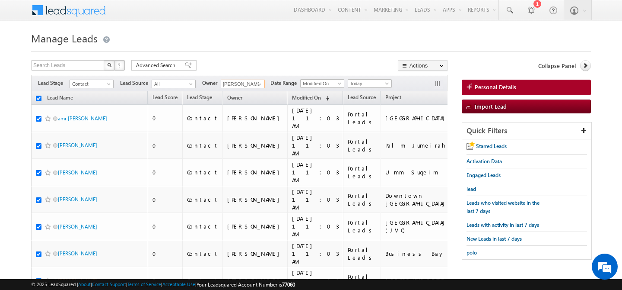
checkbox input "true"
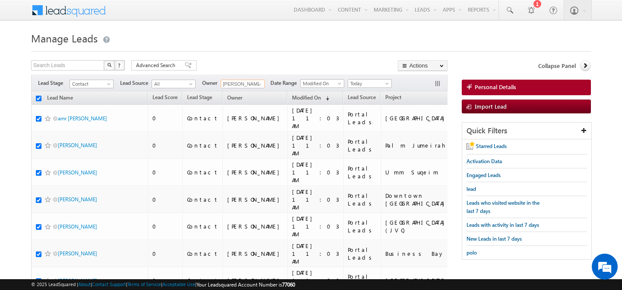
checkbox input "true"
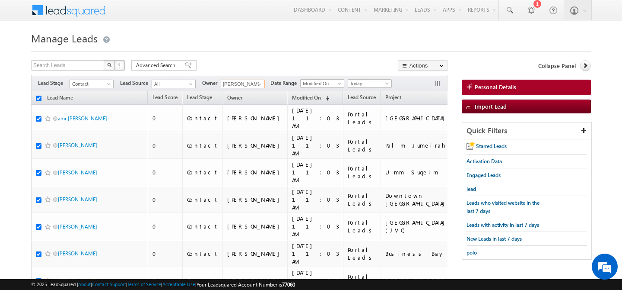
checkbox input "true"
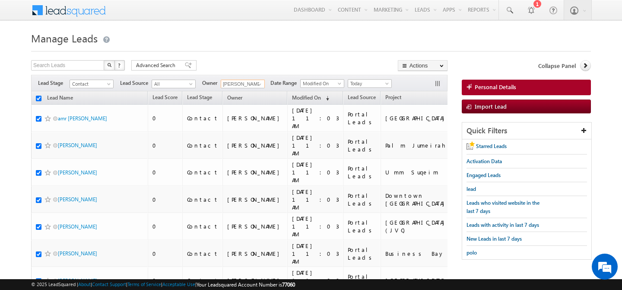
checkbox input "true"
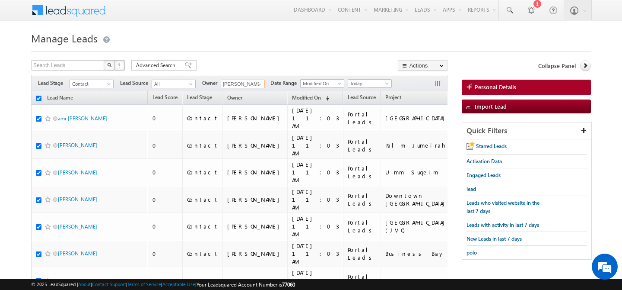
checkbox input "true"
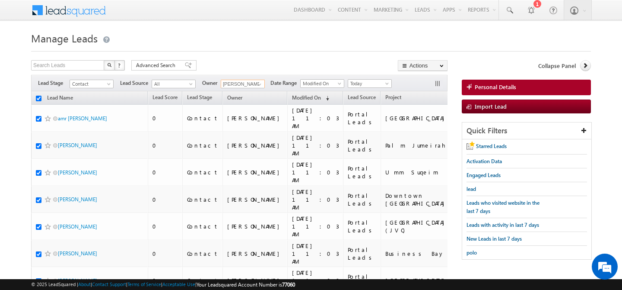
checkbox input "true"
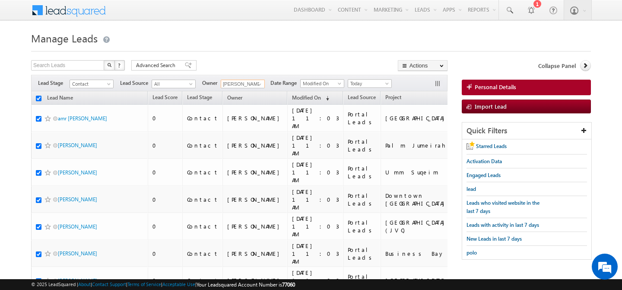
checkbox input "true"
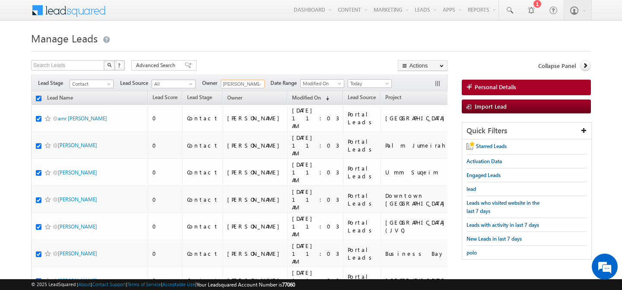
checkbox input "true"
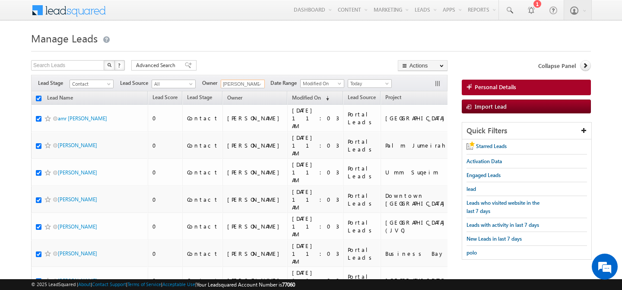
checkbox input "true"
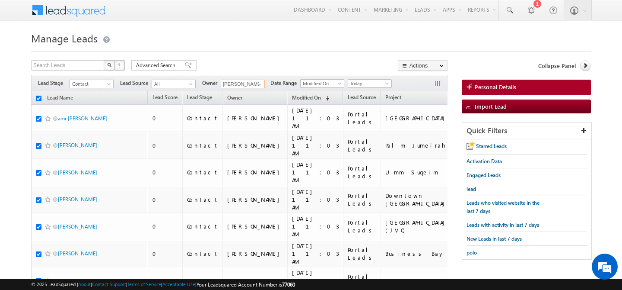
checkbox input "true"
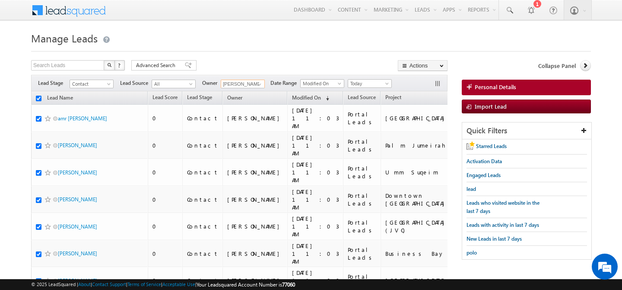
checkbox input "true"
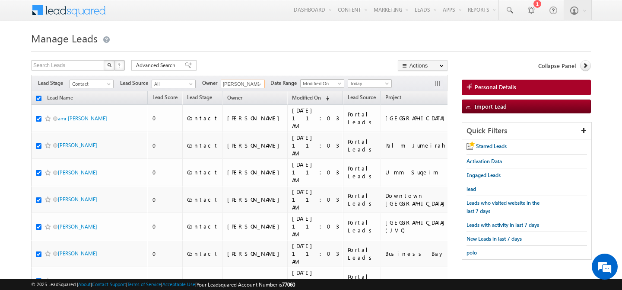
checkbox input "true"
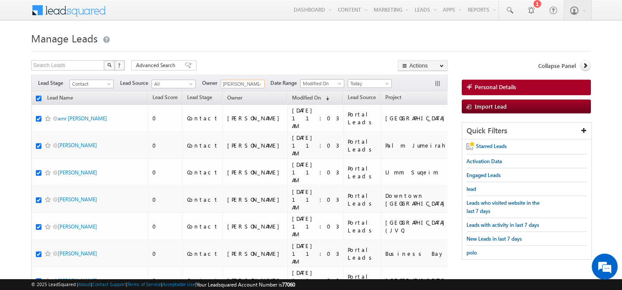
checkbox input "true"
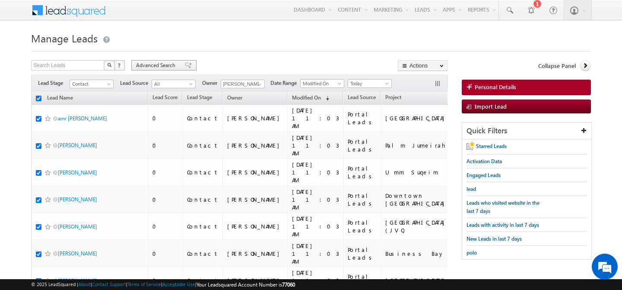
click at [153, 65] on span "Advanced Search" at bounding box center [157, 65] width 42 height 8
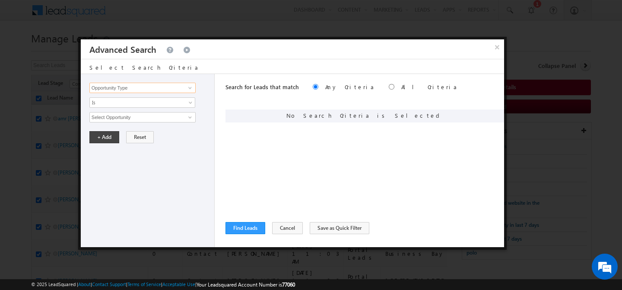
click at [155, 86] on input "Opportunity Type" at bounding box center [142, 88] width 106 height 10
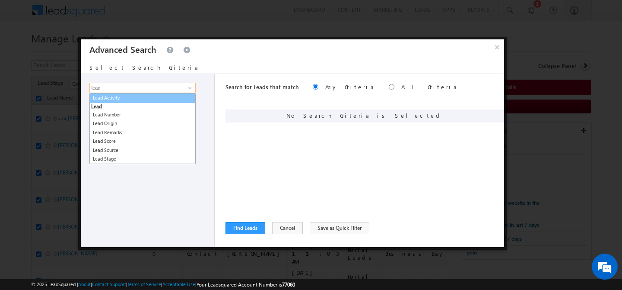
click at [145, 95] on link "Lead Activity" at bounding box center [142, 98] width 106 height 10
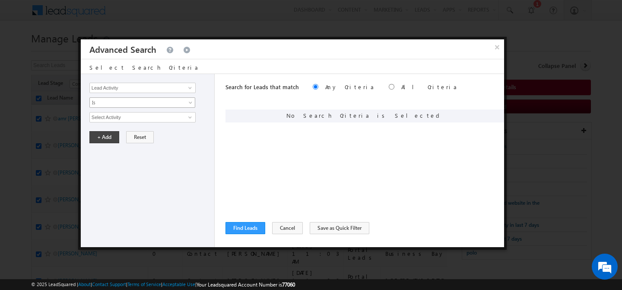
click at [140, 103] on span "Is" at bounding box center [137, 103] width 94 height 8
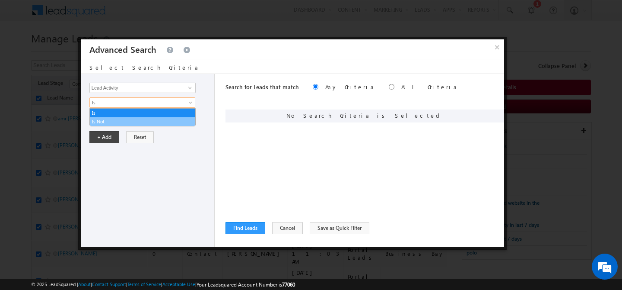
click at [115, 122] on link "Is Not" at bounding box center [142, 122] width 105 height 8
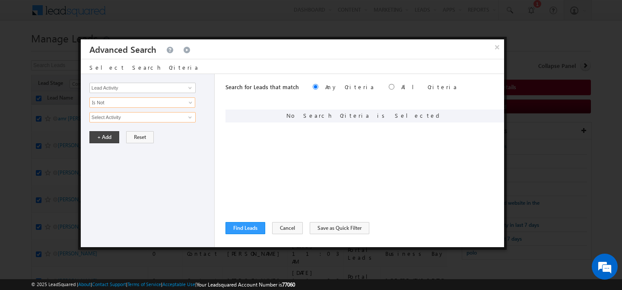
click at [123, 118] on input "Select Activity" at bounding box center [142, 117] width 106 height 10
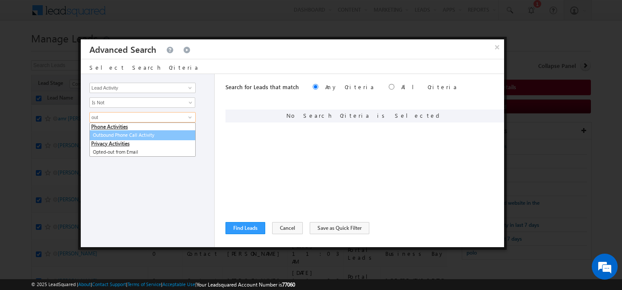
click at [147, 138] on link "Outbound Phone Call Activity" at bounding box center [142, 135] width 106 height 10
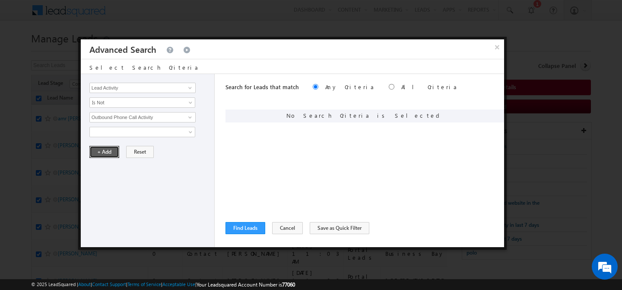
click at [105, 153] on button "+ Add" at bounding box center [104, 152] width 30 height 12
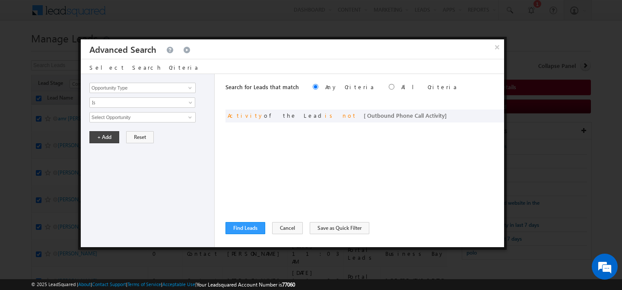
click at [401, 89] on label "All Criteria" at bounding box center [429, 86] width 57 height 7
click at [248, 227] on button "Find Leads" at bounding box center [246, 228] width 40 height 12
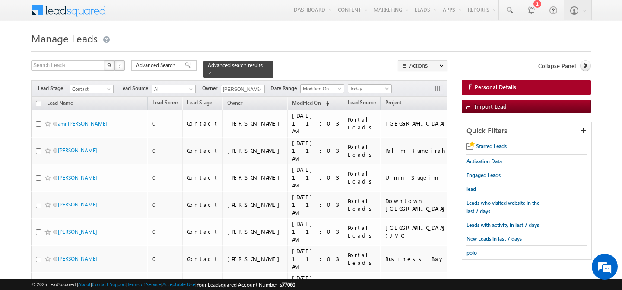
click at [38, 101] on input "checkbox" at bounding box center [39, 104] width 6 height 6
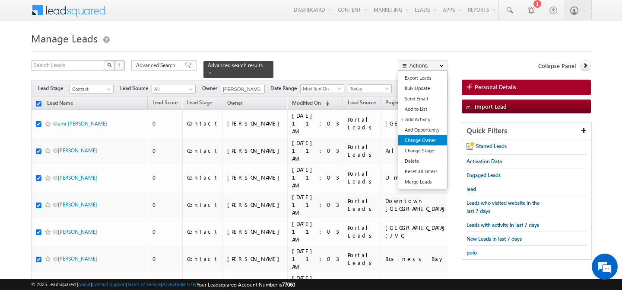
click at [433, 144] on link "Change Owner" at bounding box center [422, 140] width 49 height 10
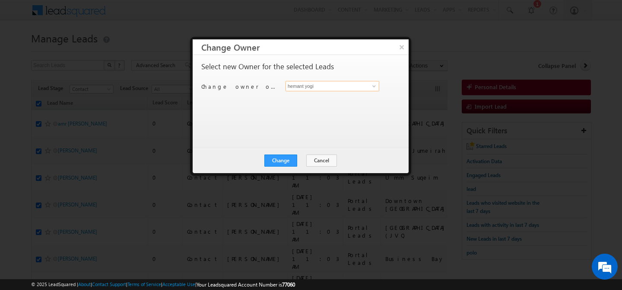
click at [328, 89] on input "hemant yogi" at bounding box center [333, 86] width 94 height 10
click at [328, 100] on span "[PERSON_NAME][EMAIL_ADDRESS][PERSON_NAME][DOMAIN_NAME]" at bounding box center [328, 103] width 78 height 6
click at [289, 159] on button "Change" at bounding box center [280, 160] width 33 height 12
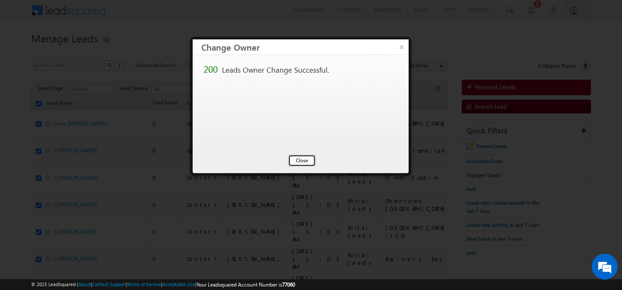
click at [301, 159] on button "Close" at bounding box center [302, 160] width 28 height 12
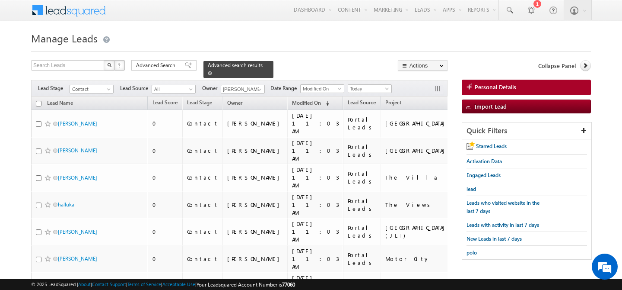
click at [212, 71] on span at bounding box center [210, 73] width 4 height 4
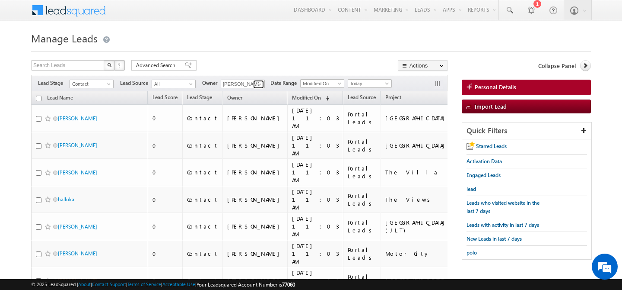
click at [260, 85] on span at bounding box center [259, 84] width 7 height 7
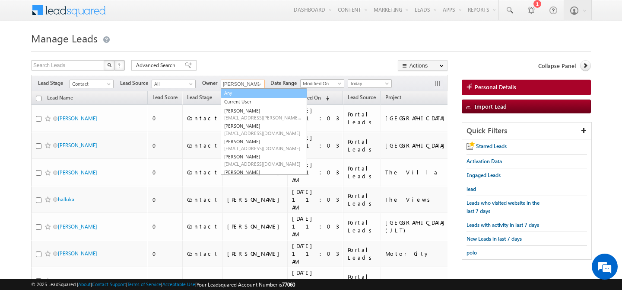
click at [248, 92] on link "Any" at bounding box center [264, 93] width 86 height 10
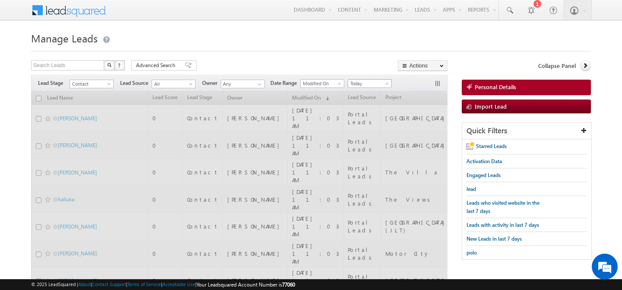
click at [384, 84] on span "[DATE]" at bounding box center [368, 84] width 41 height 8
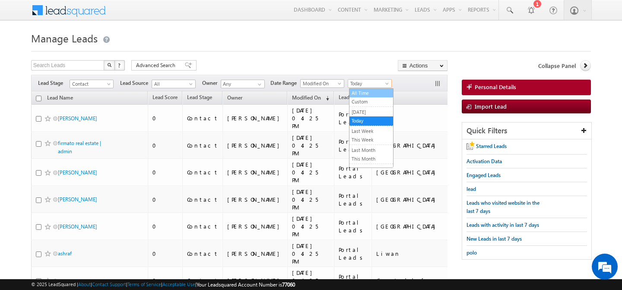
click at [378, 91] on link "All Time" at bounding box center [372, 93] width 44 height 8
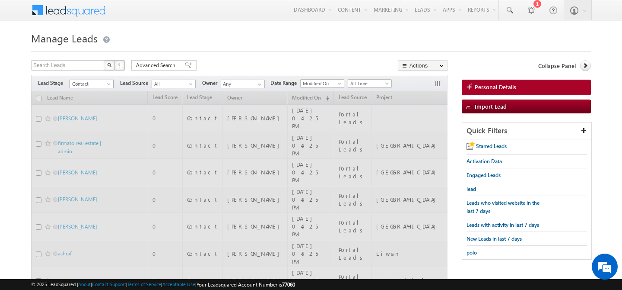
click at [106, 85] on span at bounding box center [109, 85] width 7 height 7
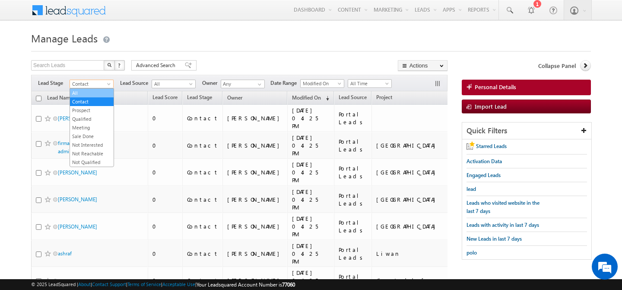
click at [95, 91] on link "All" at bounding box center [92, 93] width 44 height 8
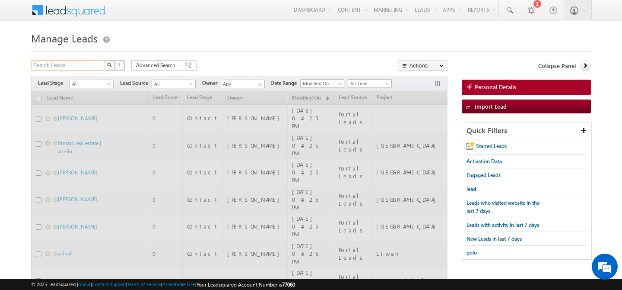
click at [78, 64] on input "Search Leads" at bounding box center [68, 65] width 74 height 10
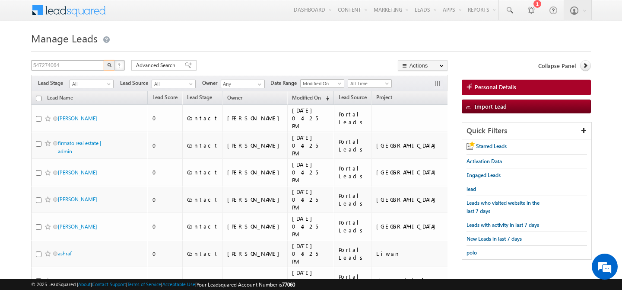
click at [104, 60] on button "button" at bounding box center [109, 65] width 11 height 10
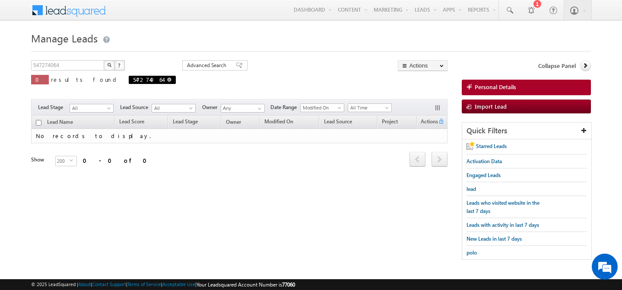
click at [167, 79] on span at bounding box center [169, 79] width 4 height 4
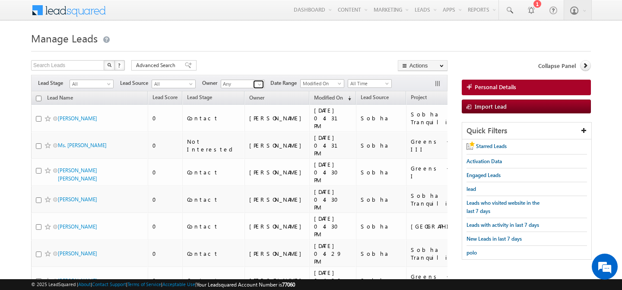
click at [255, 82] on link at bounding box center [258, 84] width 11 height 9
click at [260, 100] on span "[EMAIL_ADDRESS][DOMAIN_NAME]" at bounding box center [263, 99] width 78 height 6
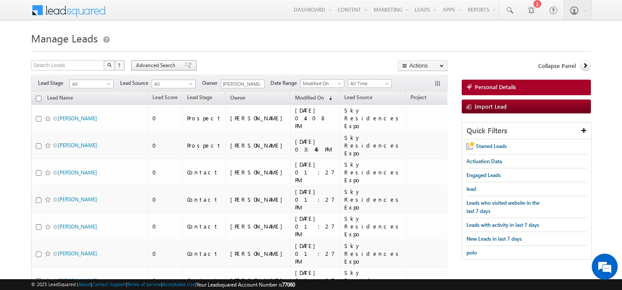
click at [154, 64] on span "Advanced Search" at bounding box center [157, 65] width 42 height 8
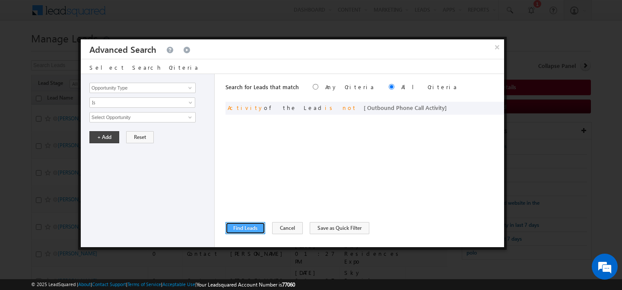
click at [241, 227] on button "Find Leads" at bounding box center [246, 228] width 40 height 12
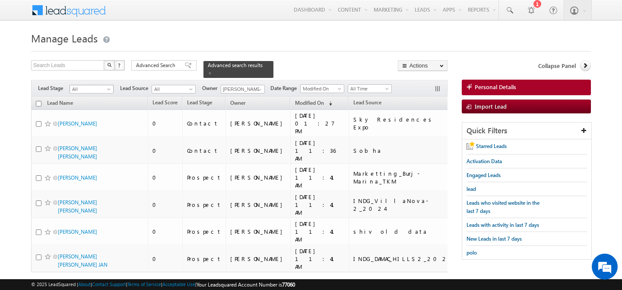
click at [108, 87] on span at bounding box center [109, 90] width 7 height 7
click at [102, 99] on link "Contact" at bounding box center [92, 102] width 44 height 8
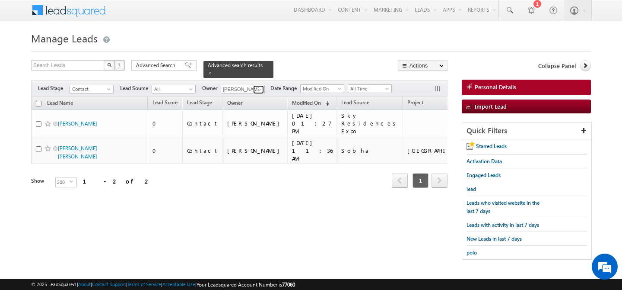
click at [260, 86] on span at bounding box center [259, 89] width 7 height 7
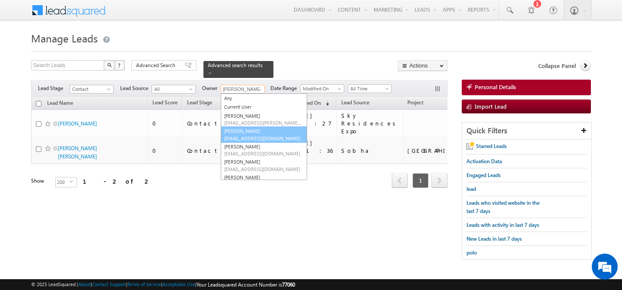
click at [261, 135] on span "[EMAIL_ADDRESS][DOMAIN_NAME]" at bounding box center [263, 138] width 78 height 6
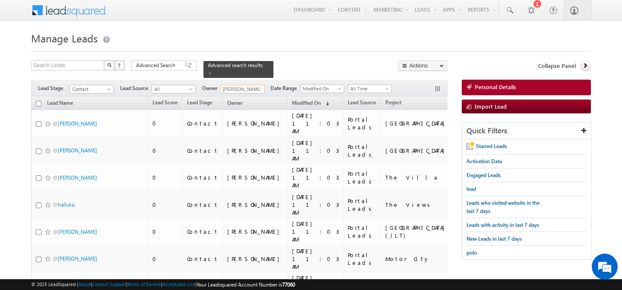
click at [39, 101] on input "checkbox" at bounding box center [39, 104] width 6 height 6
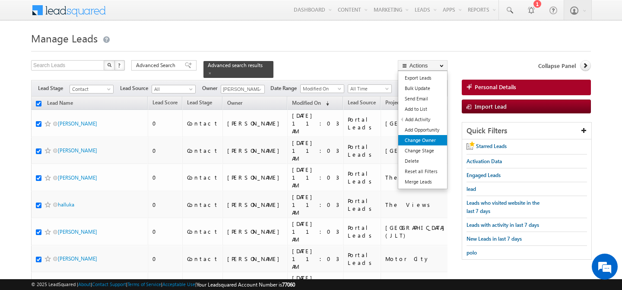
click at [437, 141] on link "Change Owner" at bounding box center [422, 140] width 49 height 10
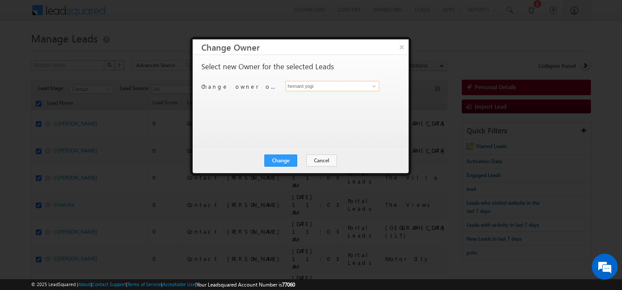
click at [345, 88] on input "hemant yogi" at bounding box center [333, 86] width 94 height 10
click at [313, 93] on link "Akshay Choudhary akshay.choudhary@indglobal.ae" at bounding box center [333, 99] width 94 height 16
click at [287, 159] on button "Change" at bounding box center [280, 160] width 33 height 12
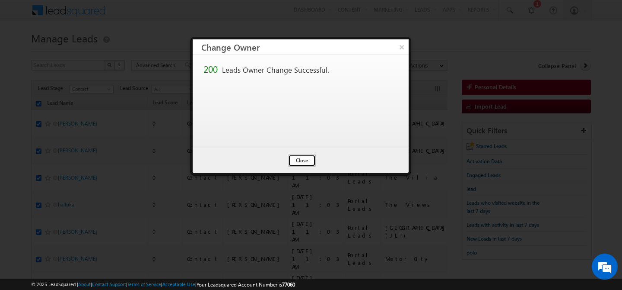
click at [305, 159] on button "Close" at bounding box center [302, 160] width 28 height 12
